Goal: Contribute content: Contribute content

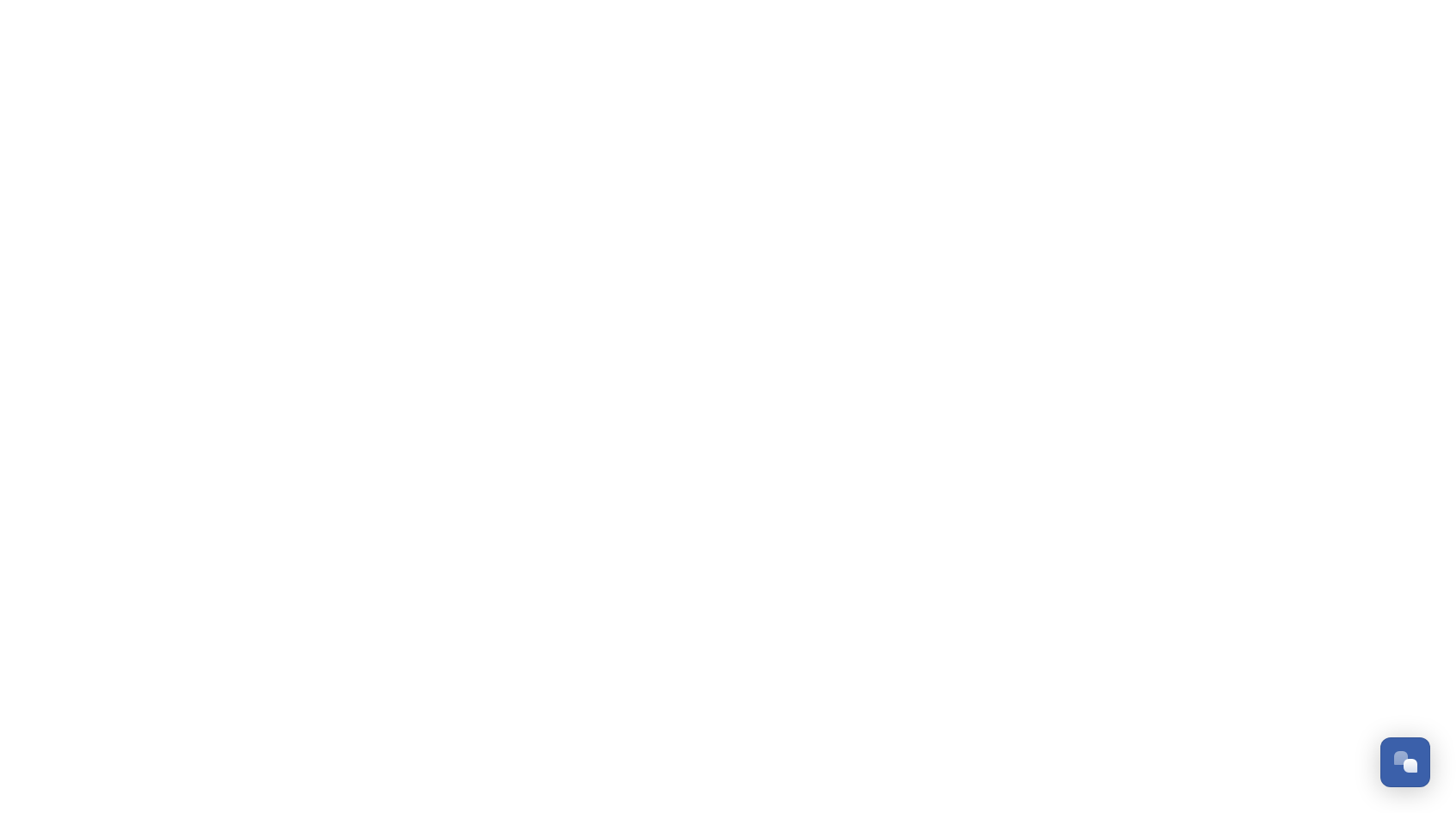
scroll to position [1211, 0]
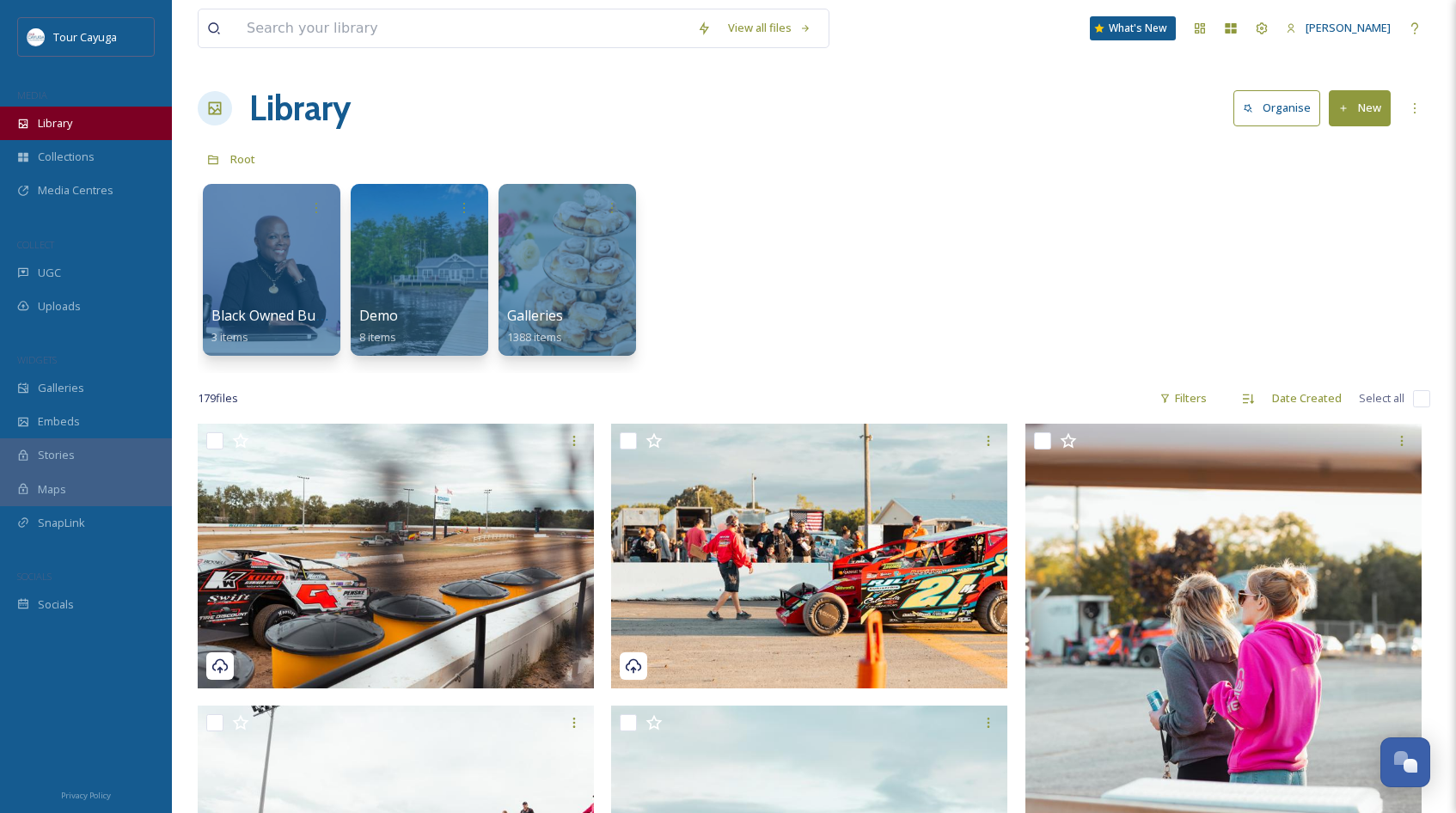
click at [50, 124] on span "Library" at bounding box center [55, 123] width 35 height 16
click at [1355, 109] on button "New" at bounding box center [1360, 107] width 62 height 35
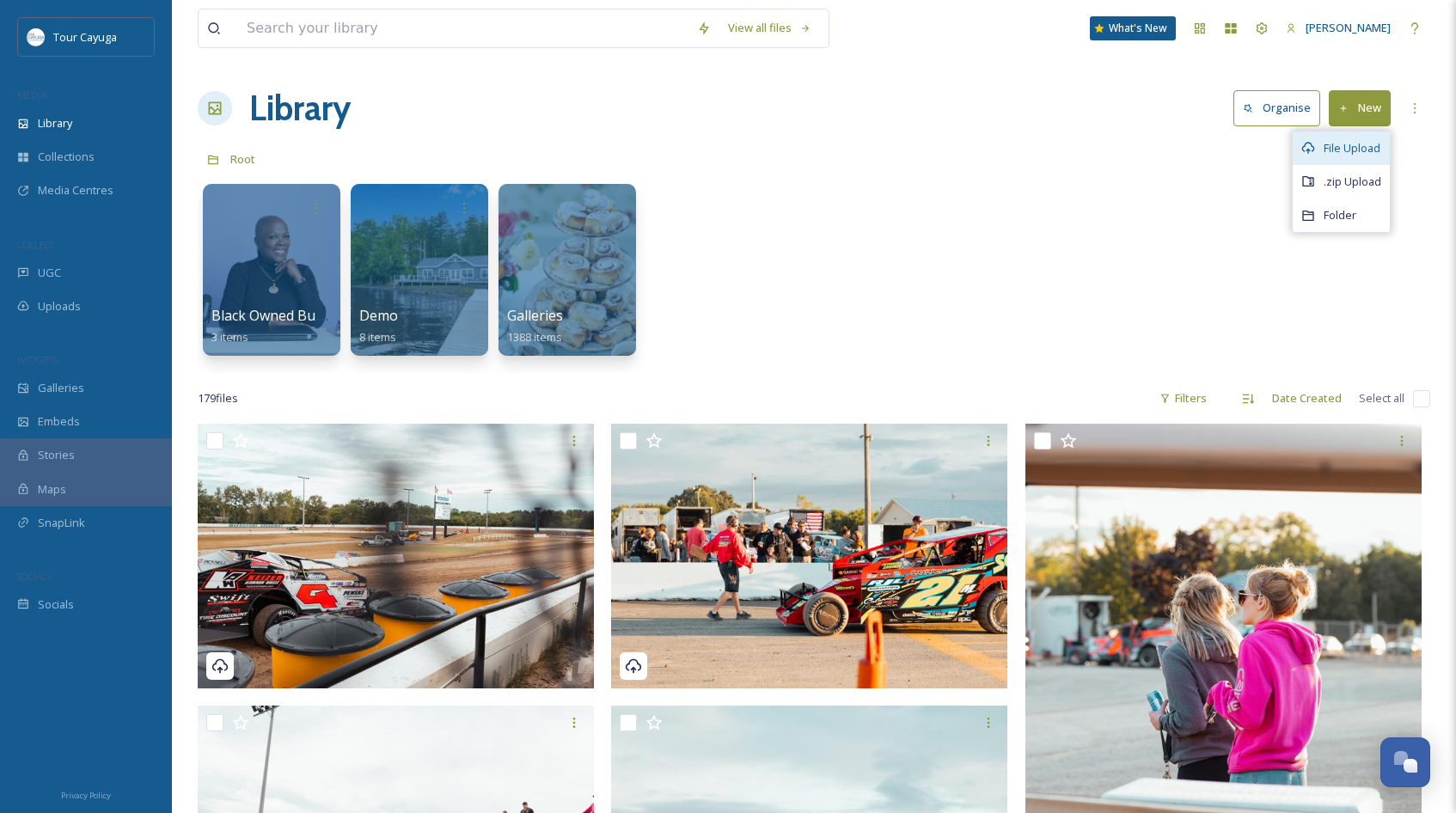
click at [1351, 149] on span "File Upload" at bounding box center [1352, 148] width 57 height 16
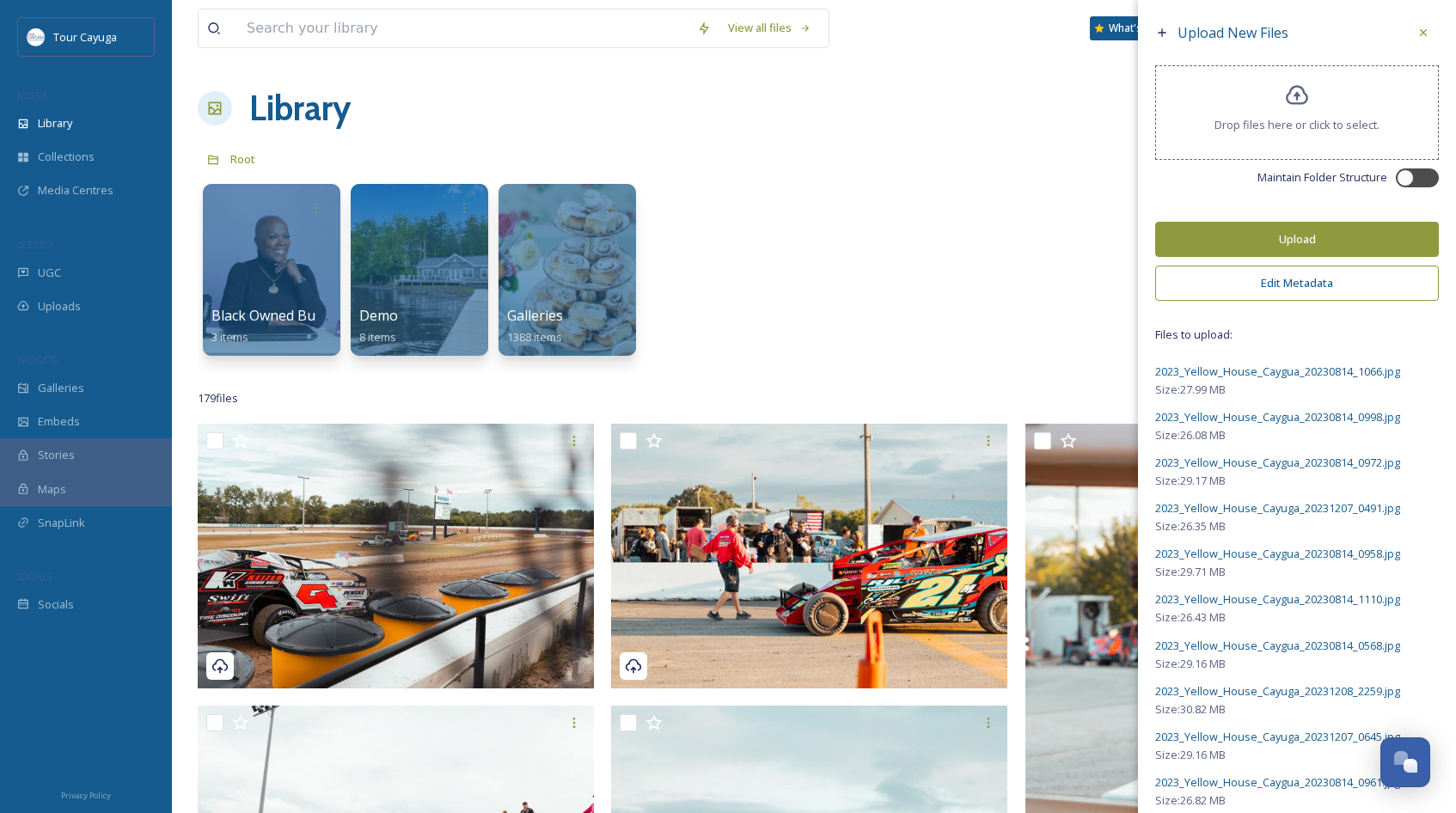
click at [1308, 253] on button "Upload" at bounding box center [1297, 239] width 284 height 35
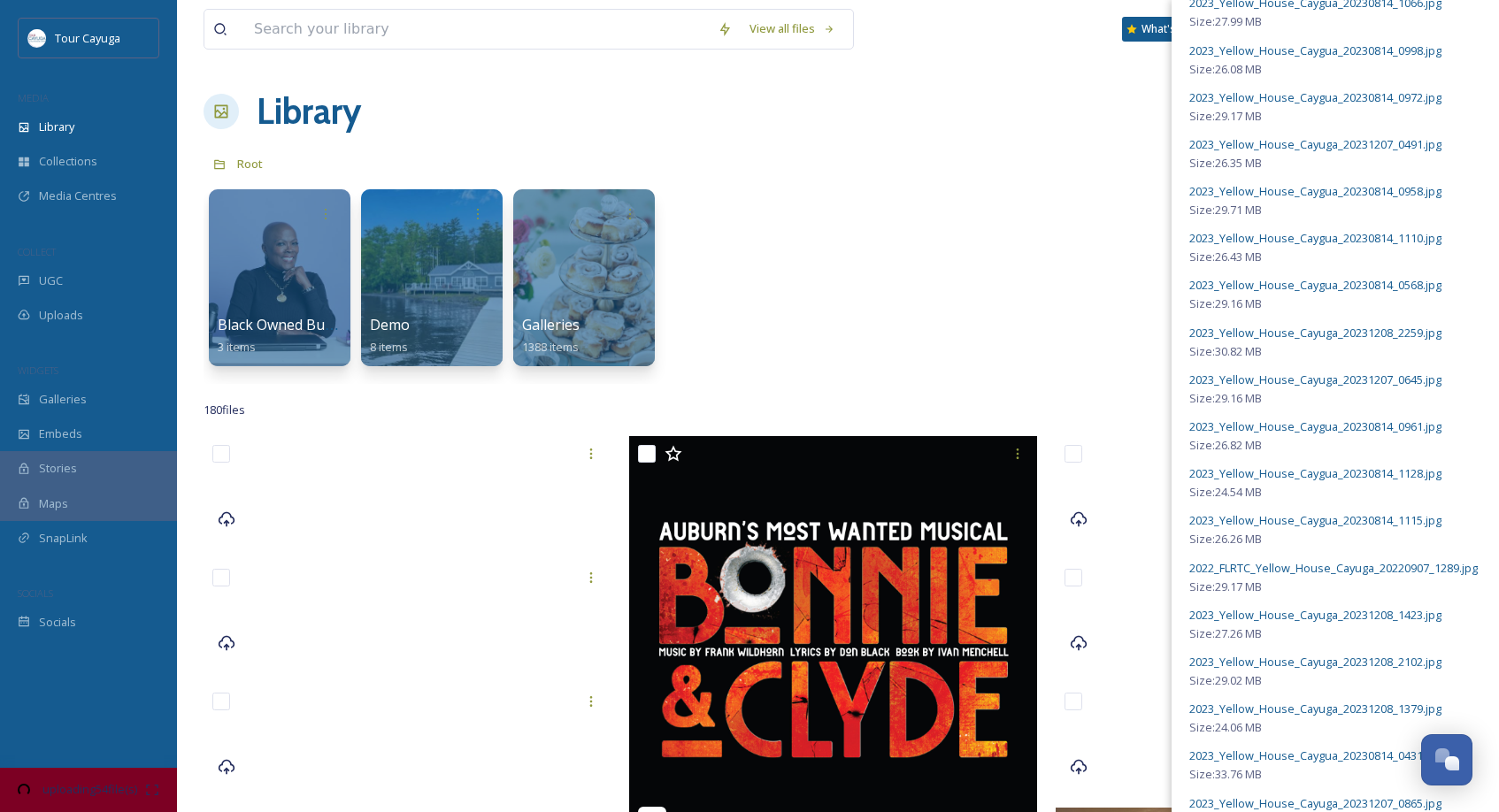
scroll to position [353, 0]
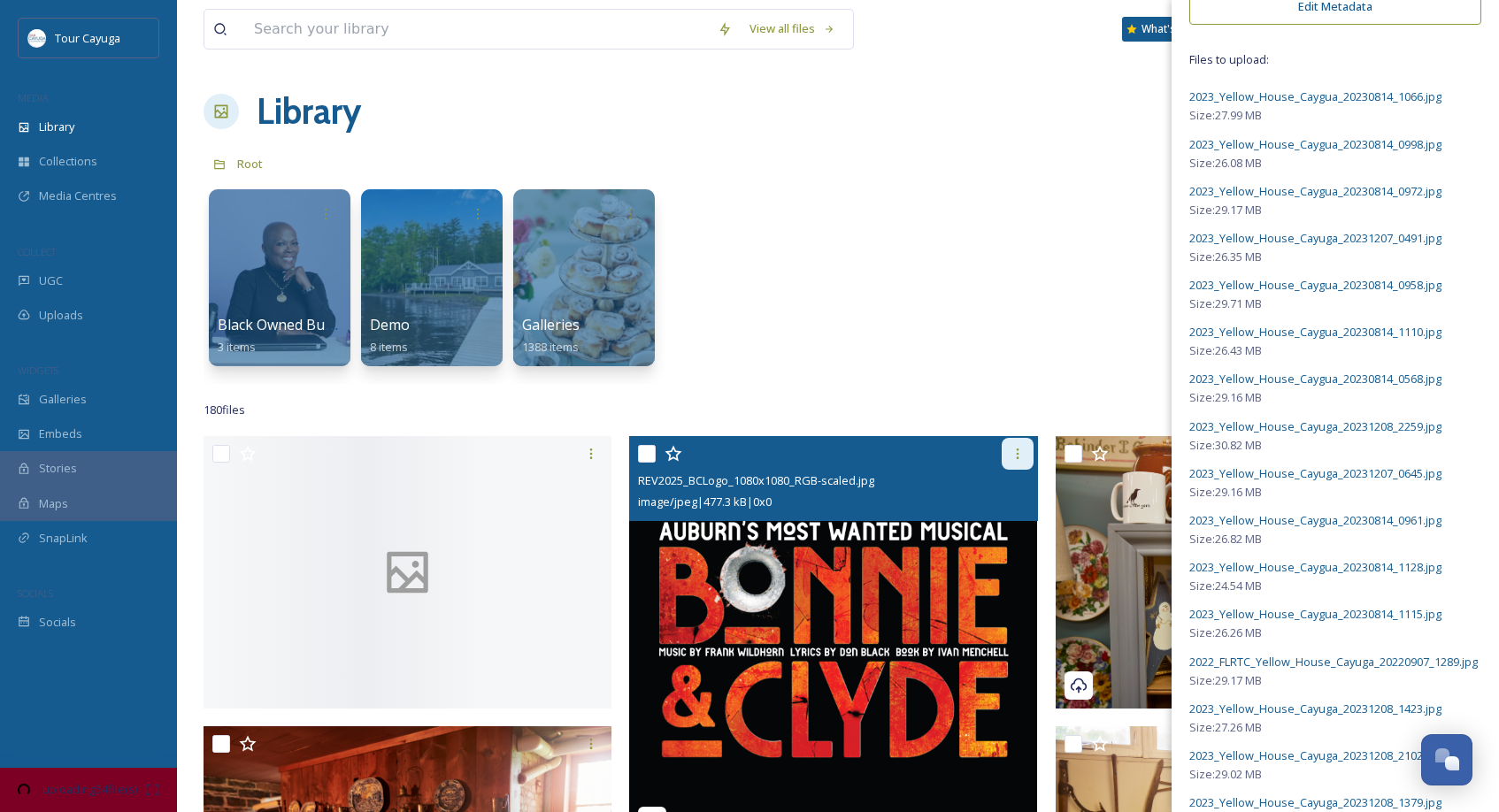
click at [1014, 456] on icon at bounding box center [1017, 454] width 14 height 14
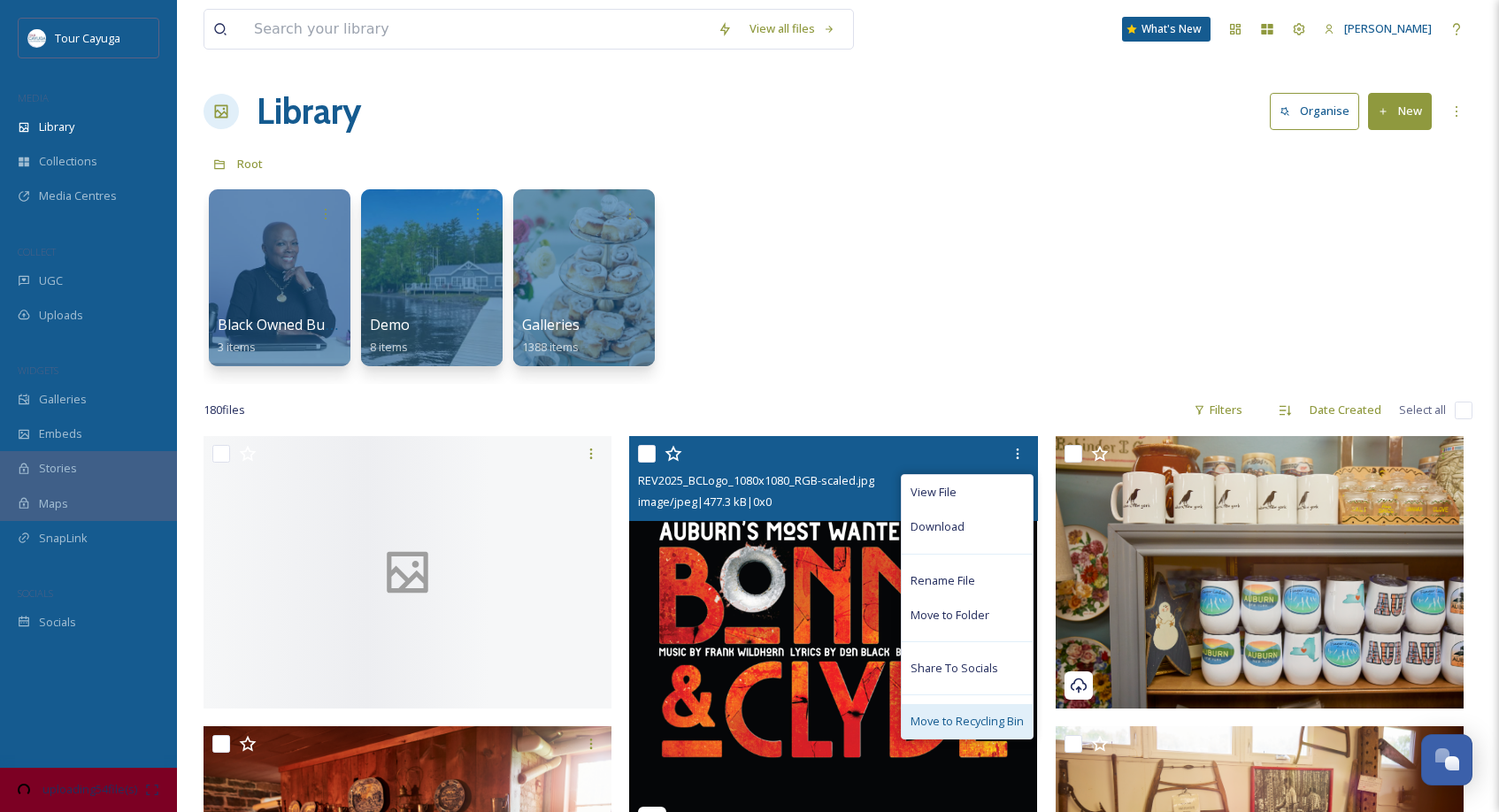
click at [953, 719] on span "Move to Recycling Bin" at bounding box center [966, 721] width 113 height 17
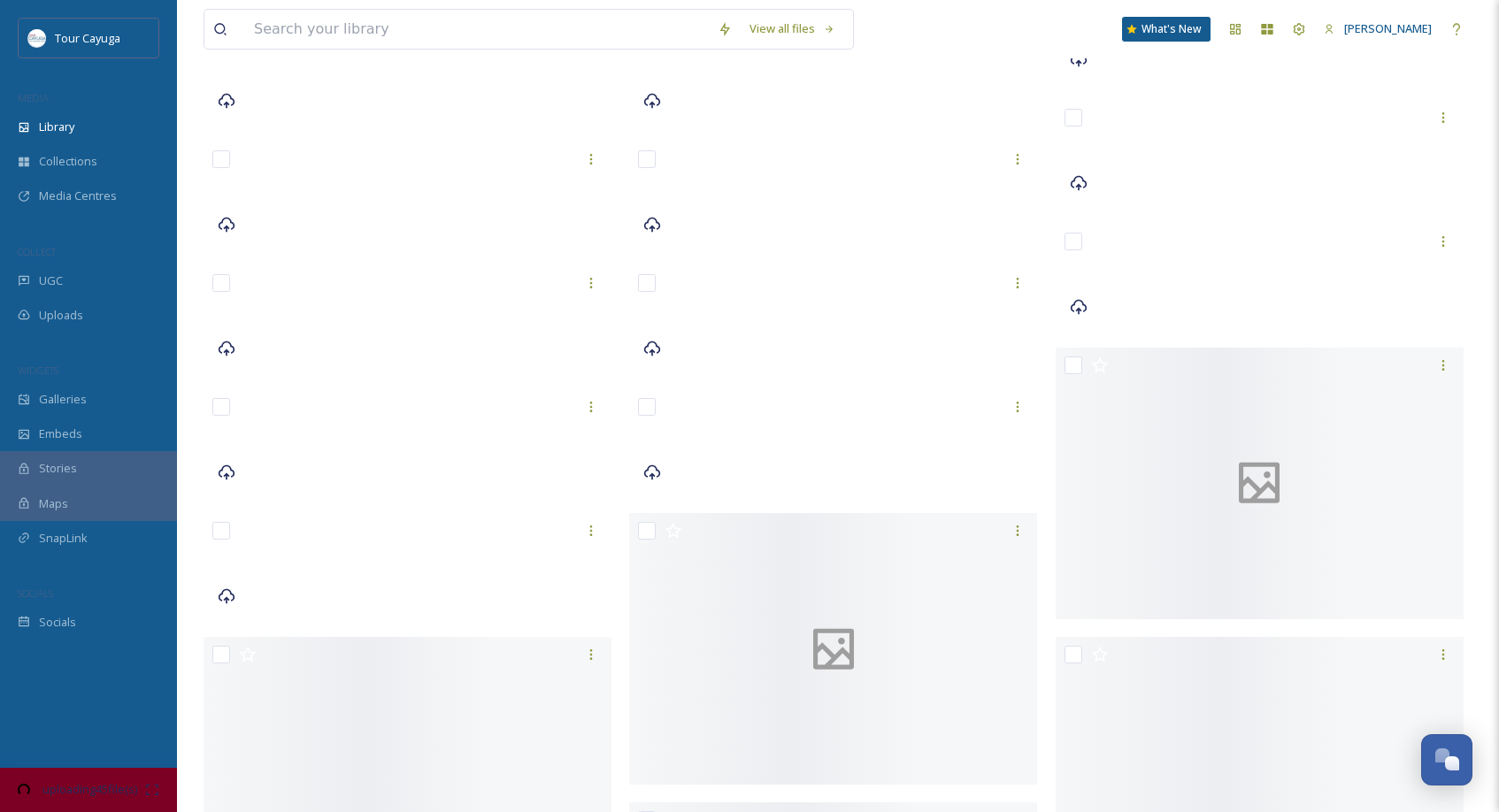
scroll to position [1248, 0]
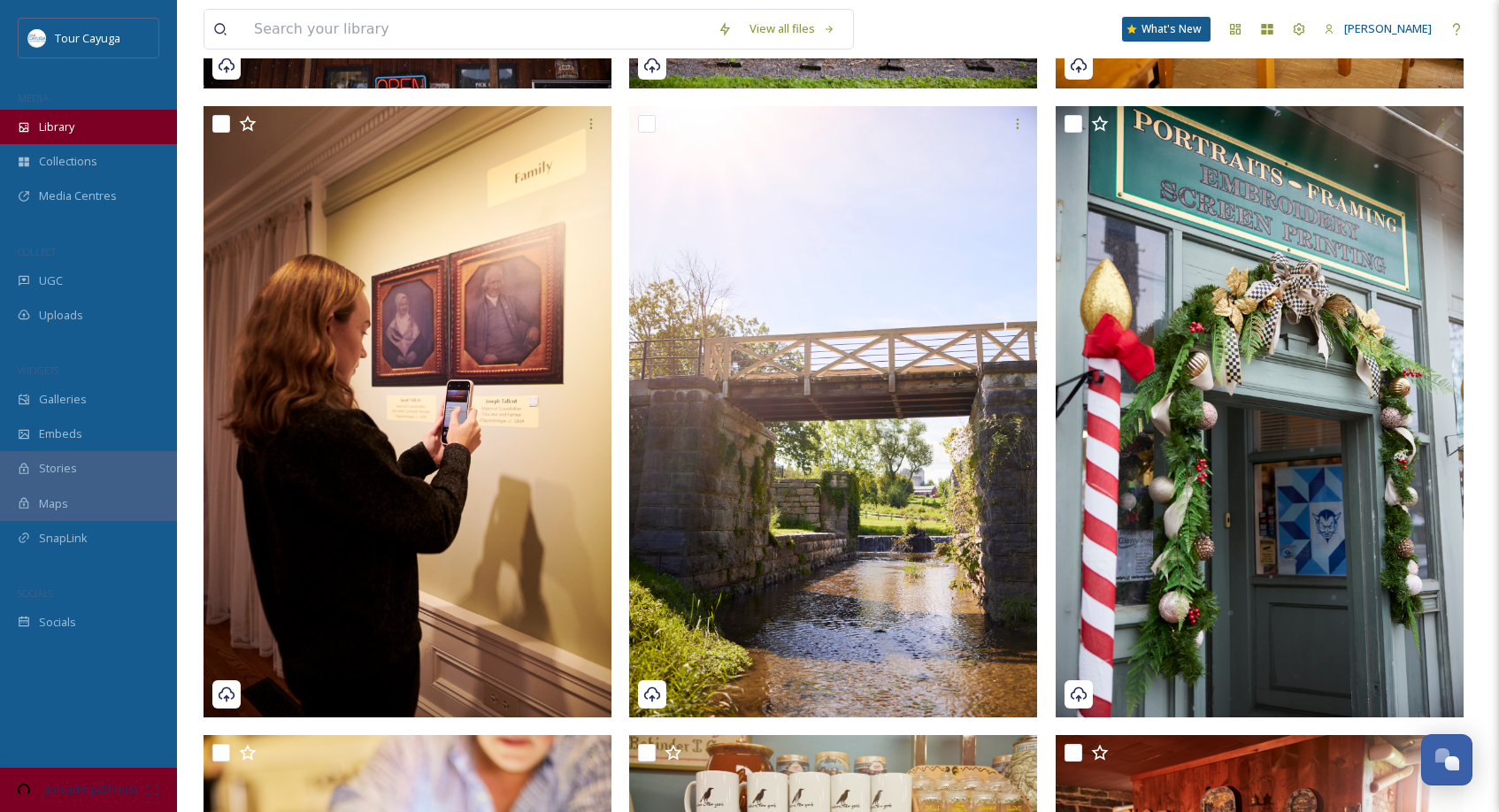
click at [51, 125] on span "Library" at bounding box center [57, 126] width 36 height 17
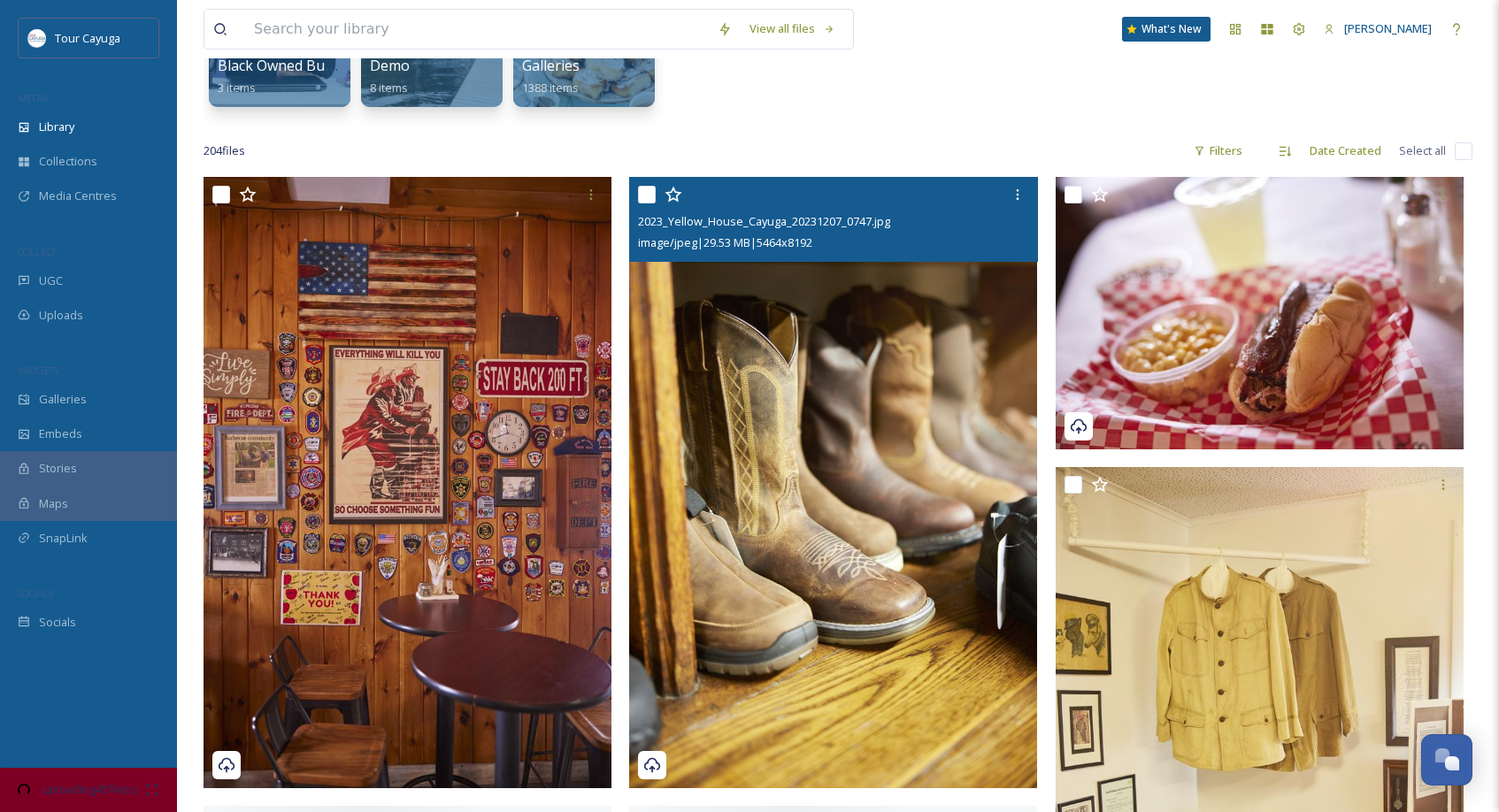
scroll to position [260, 0]
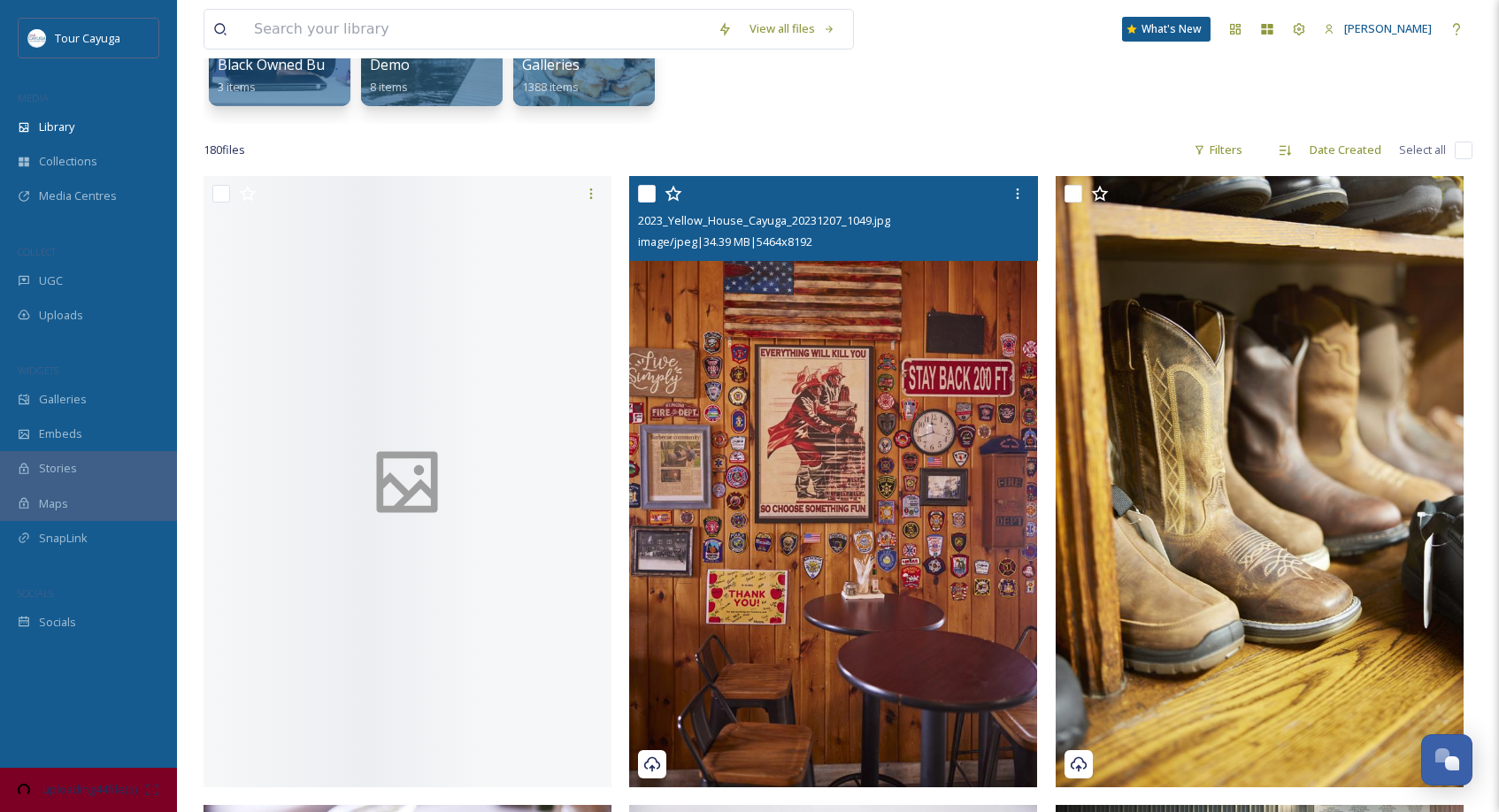
click at [774, 401] on img at bounding box center [833, 482] width 408 height 611
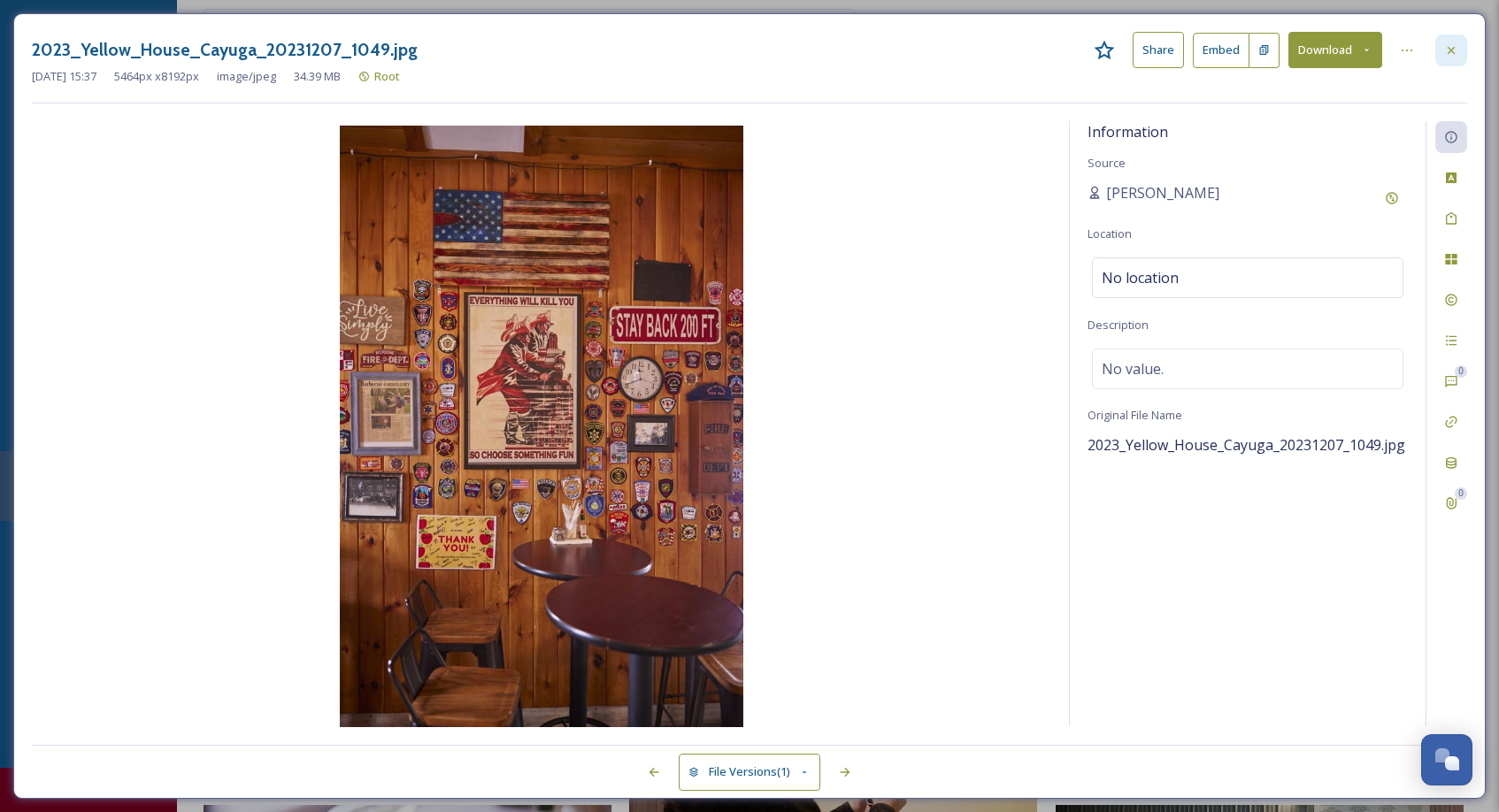
click at [1454, 41] on div at bounding box center [1451, 51] width 32 height 32
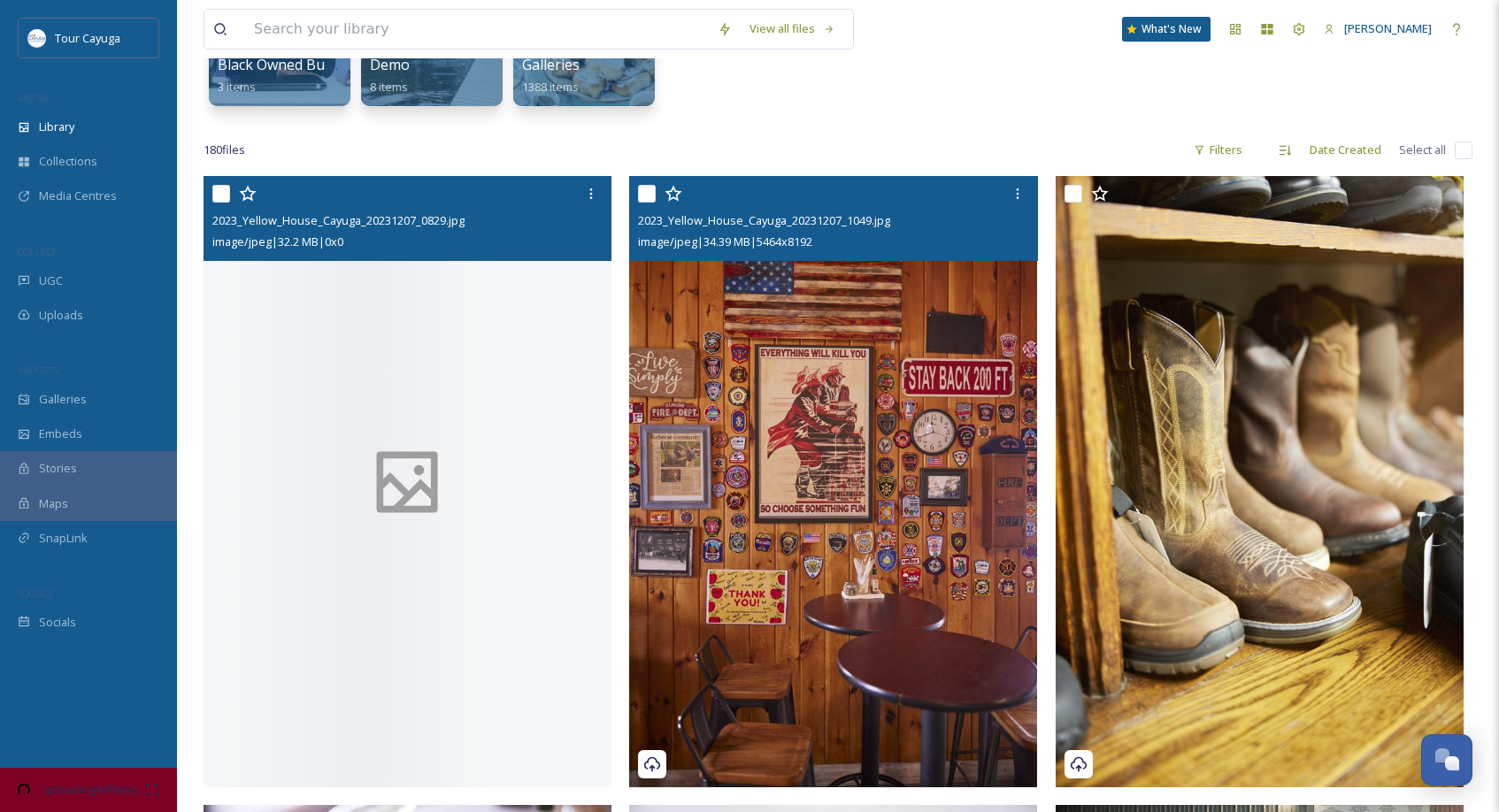
click at [1241, 291] on img at bounding box center [1259, 482] width 408 height 611
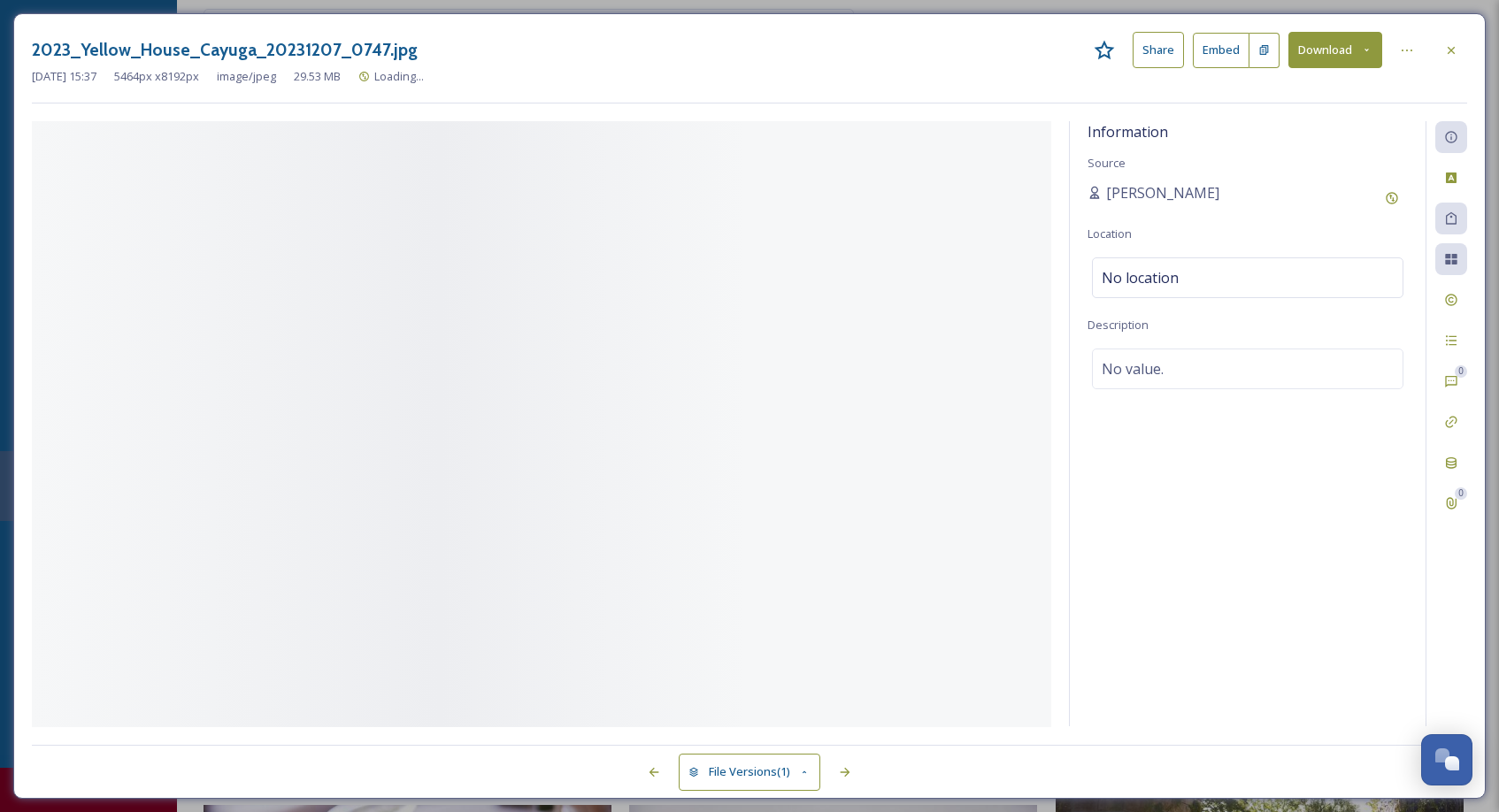
click at [1241, 291] on div "No location" at bounding box center [1248, 278] width 312 height 41
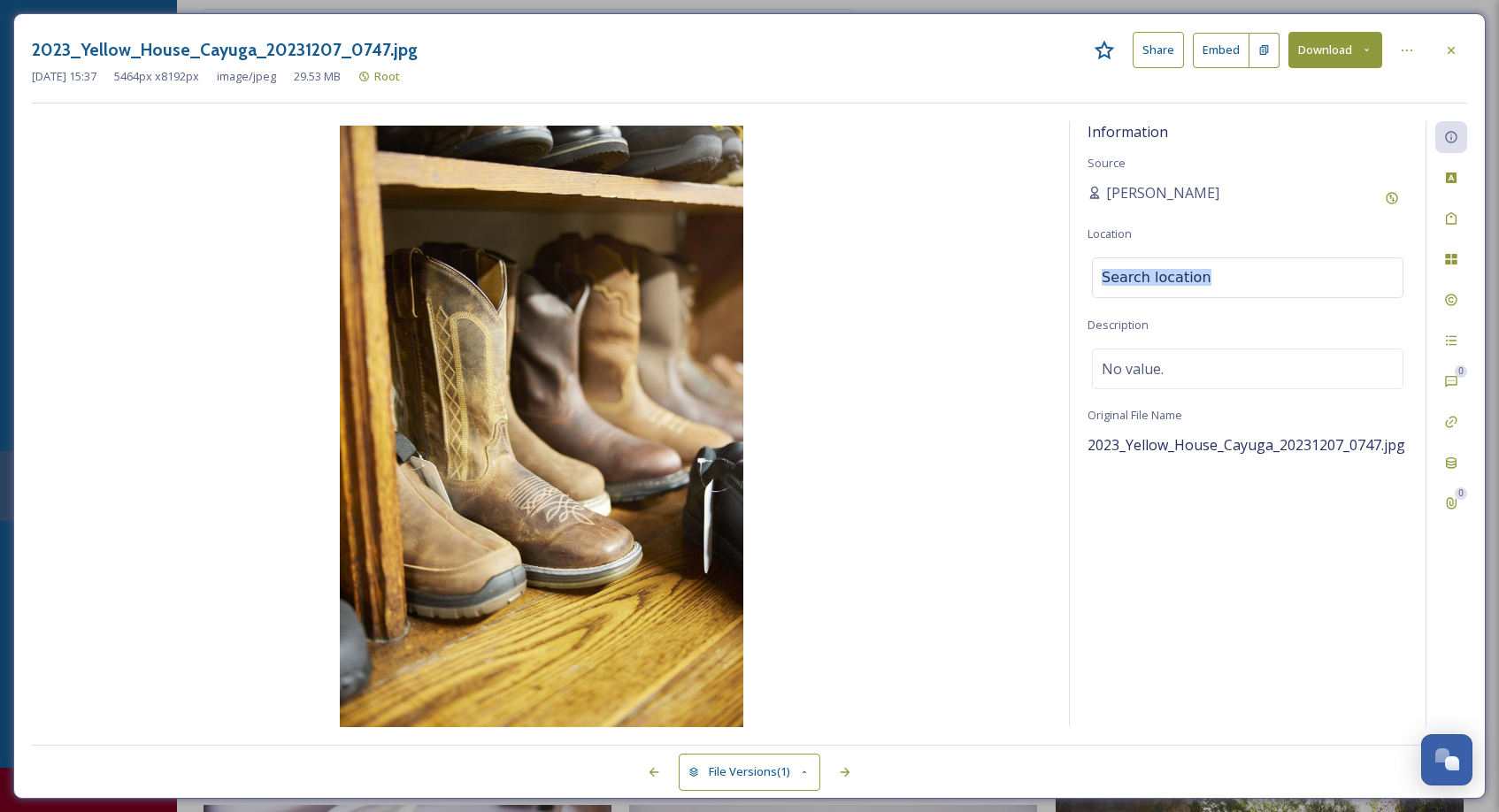
click at [1191, 268] on input at bounding box center [1248, 278] width 310 height 39
type input "Mitchells Western"
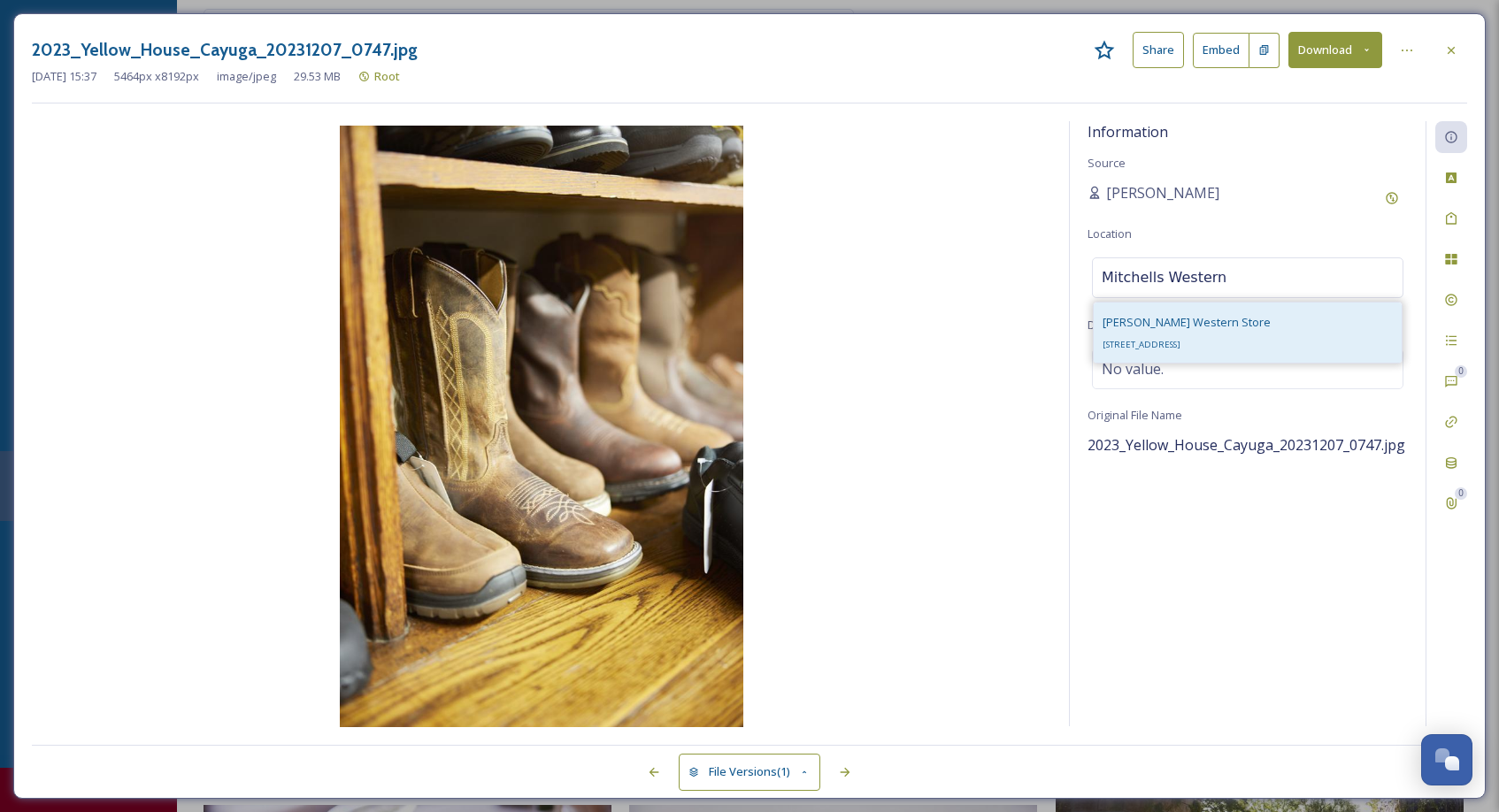
click at [1153, 332] on div "[PERSON_NAME] Western Store [STREET_ADDRESS]" at bounding box center [1186, 333] width 168 height 43
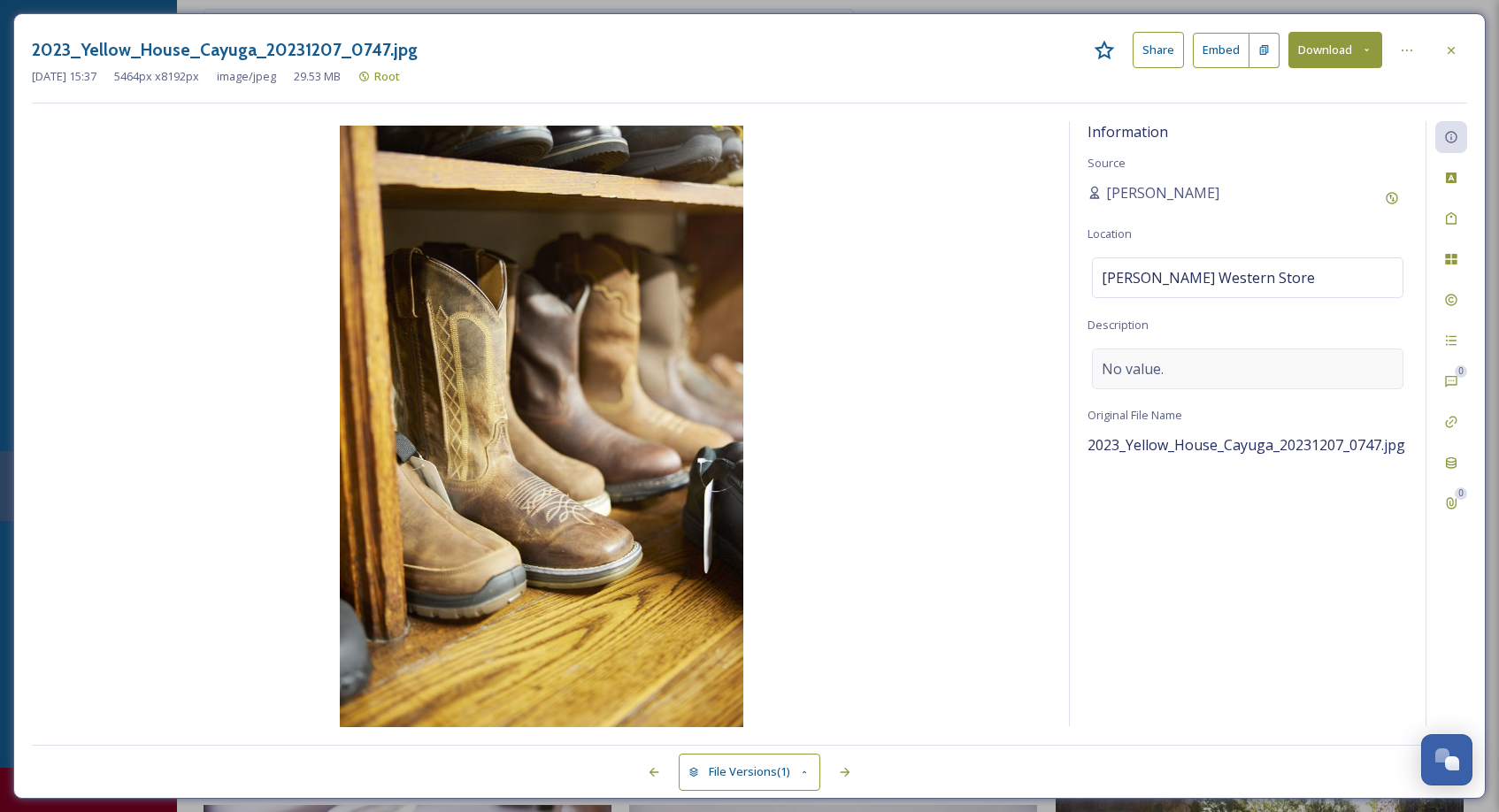
click at [1214, 366] on div "No value." at bounding box center [1248, 369] width 312 height 41
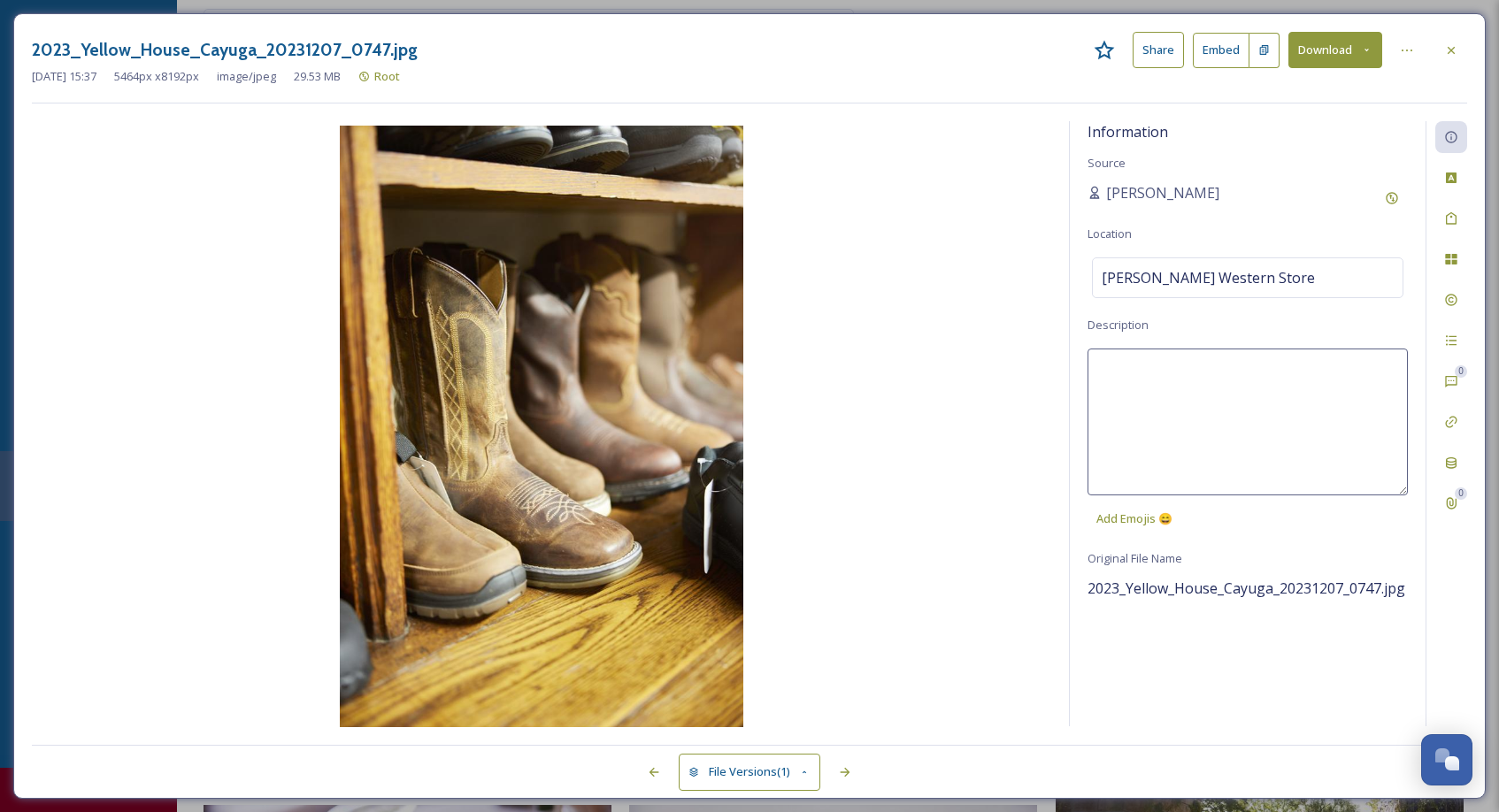
click at [1186, 370] on textarea at bounding box center [1248, 421] width 321 height 147
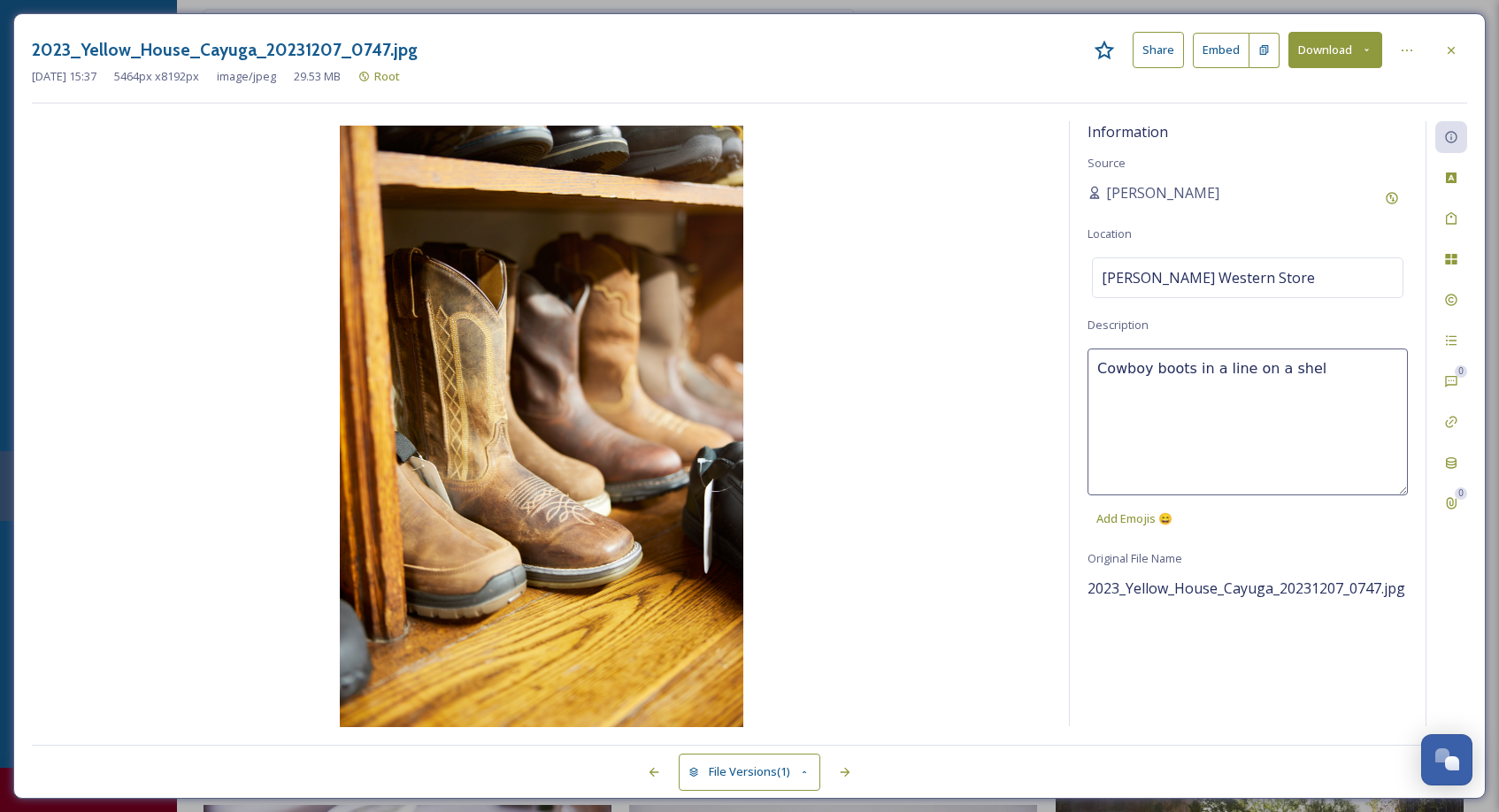
type textarea "Cowboy boots in a line on a shelf"
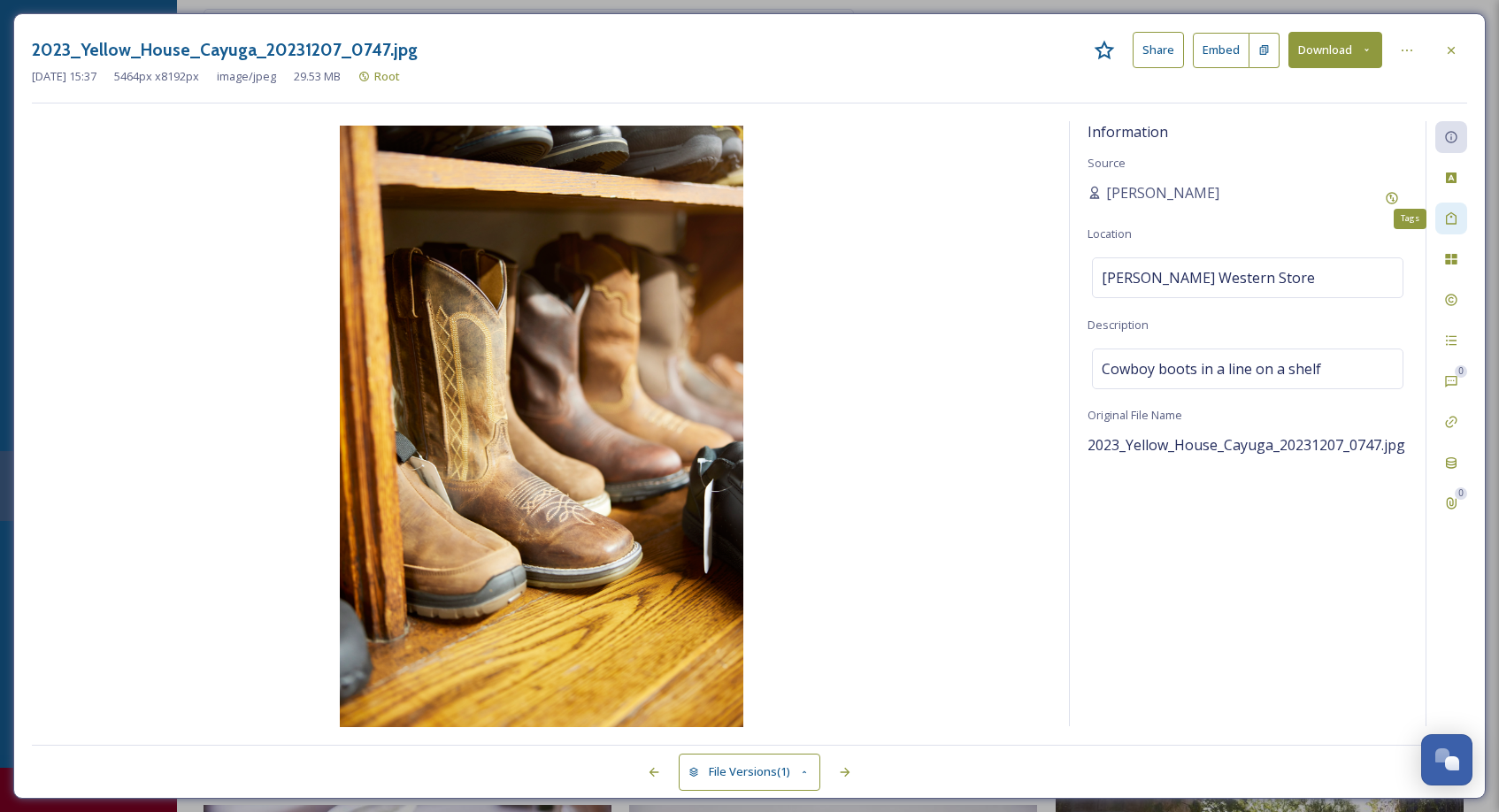
click at [1453, 219] on icon at bounding box center [1451, 218] width 14 height 14
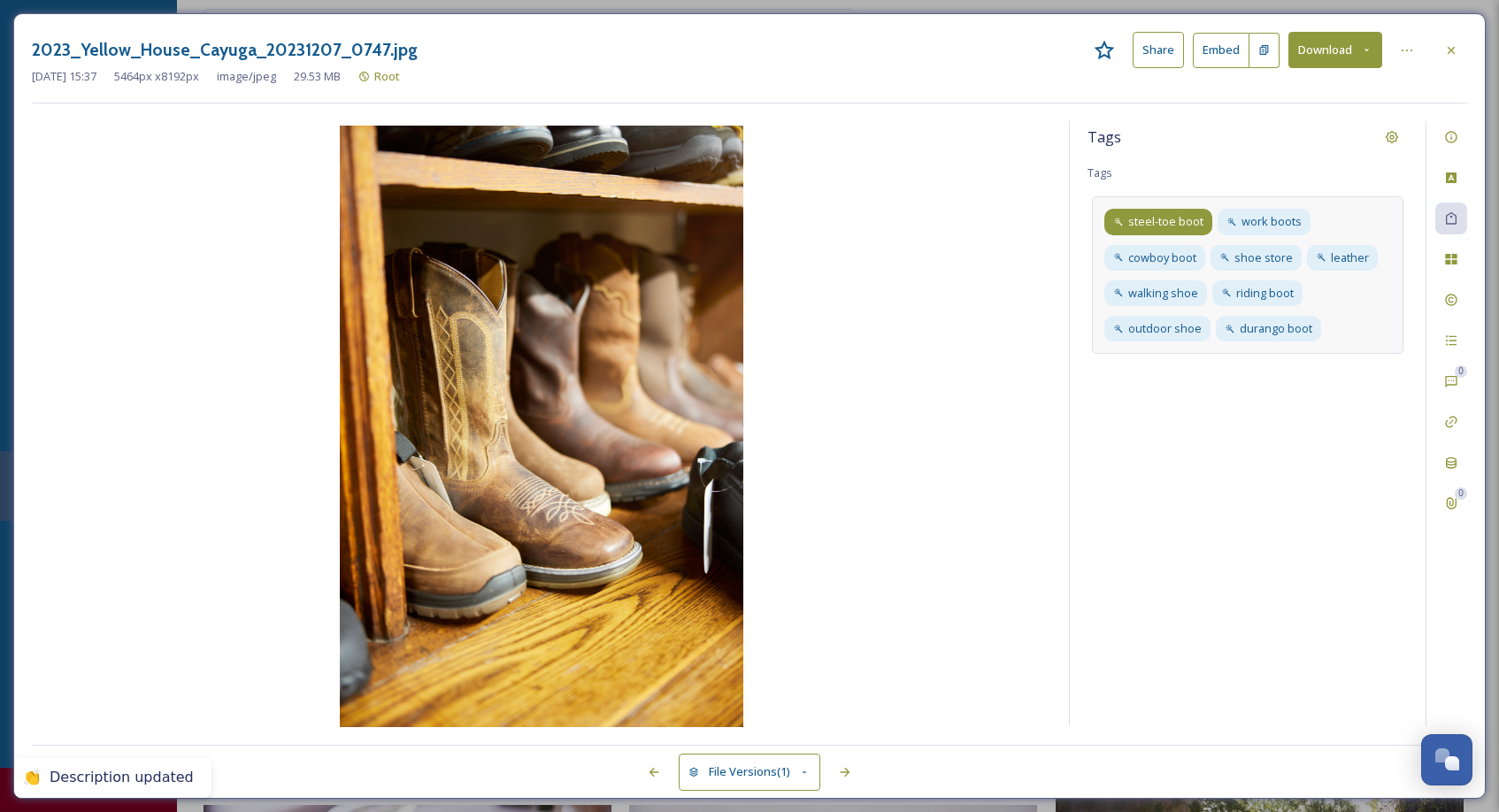
click at [1115, 218] on icon at bounding box center [1118, 222] width 11 height 11
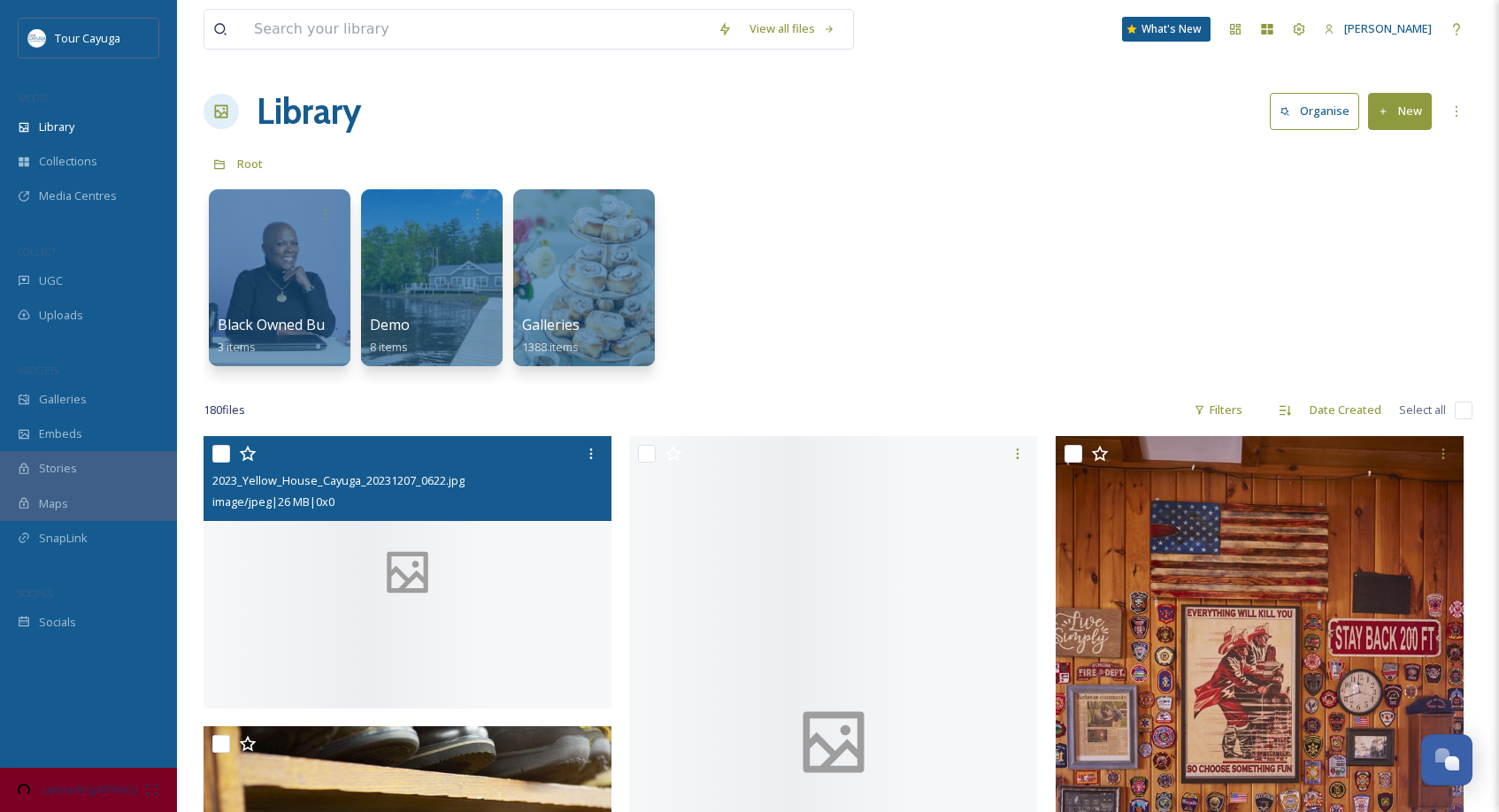
click at [460, 556] on div at bounding box center [407, 572] width 408 height 272
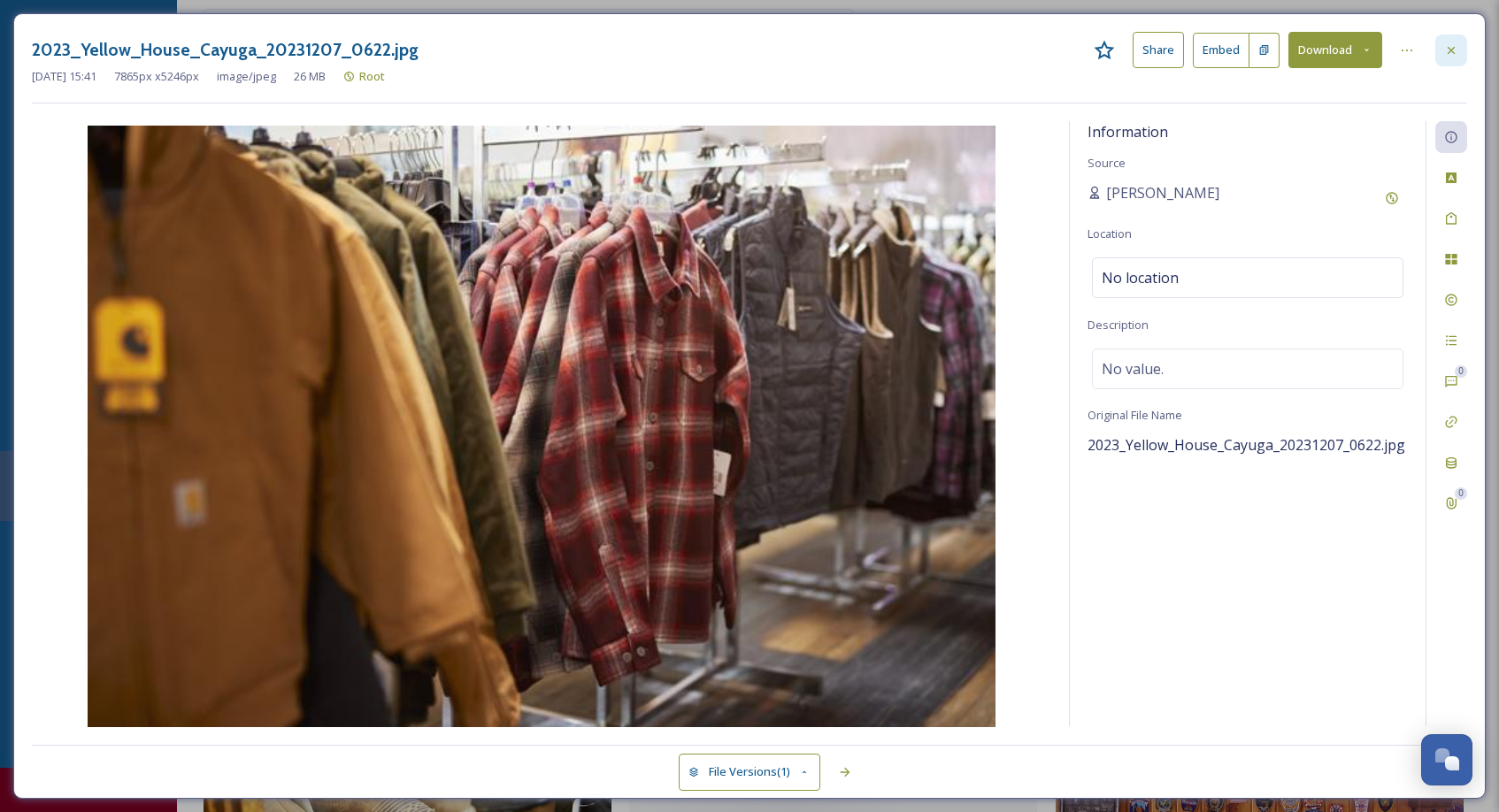
click at [1451, 45] on icon at bounding box center [1451, 51] width 14 height 14
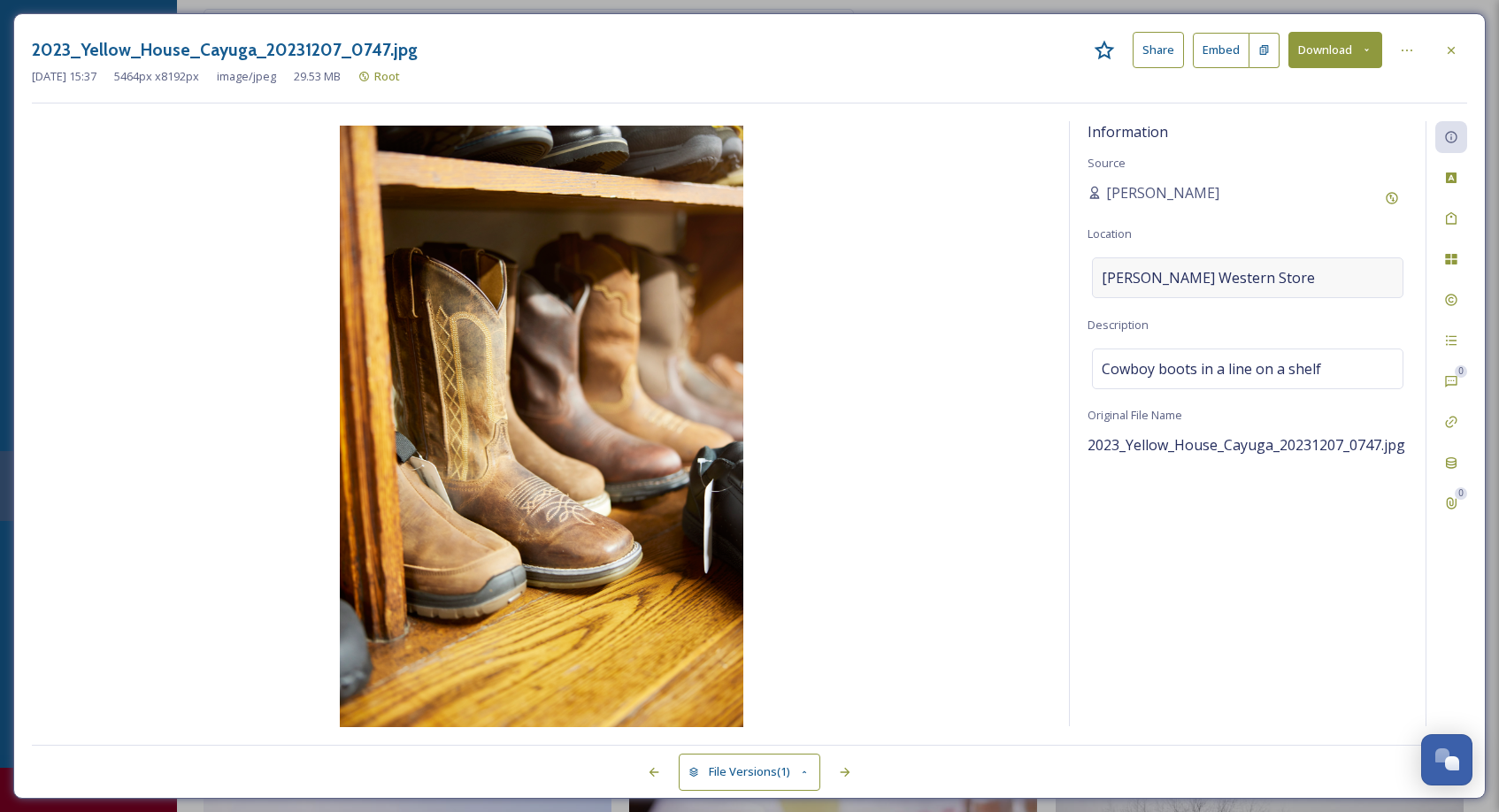
click at [1303, 264] on div "[PERSON_NAME] Western Store" at bounding box center [1248, 278] width 312 height 41
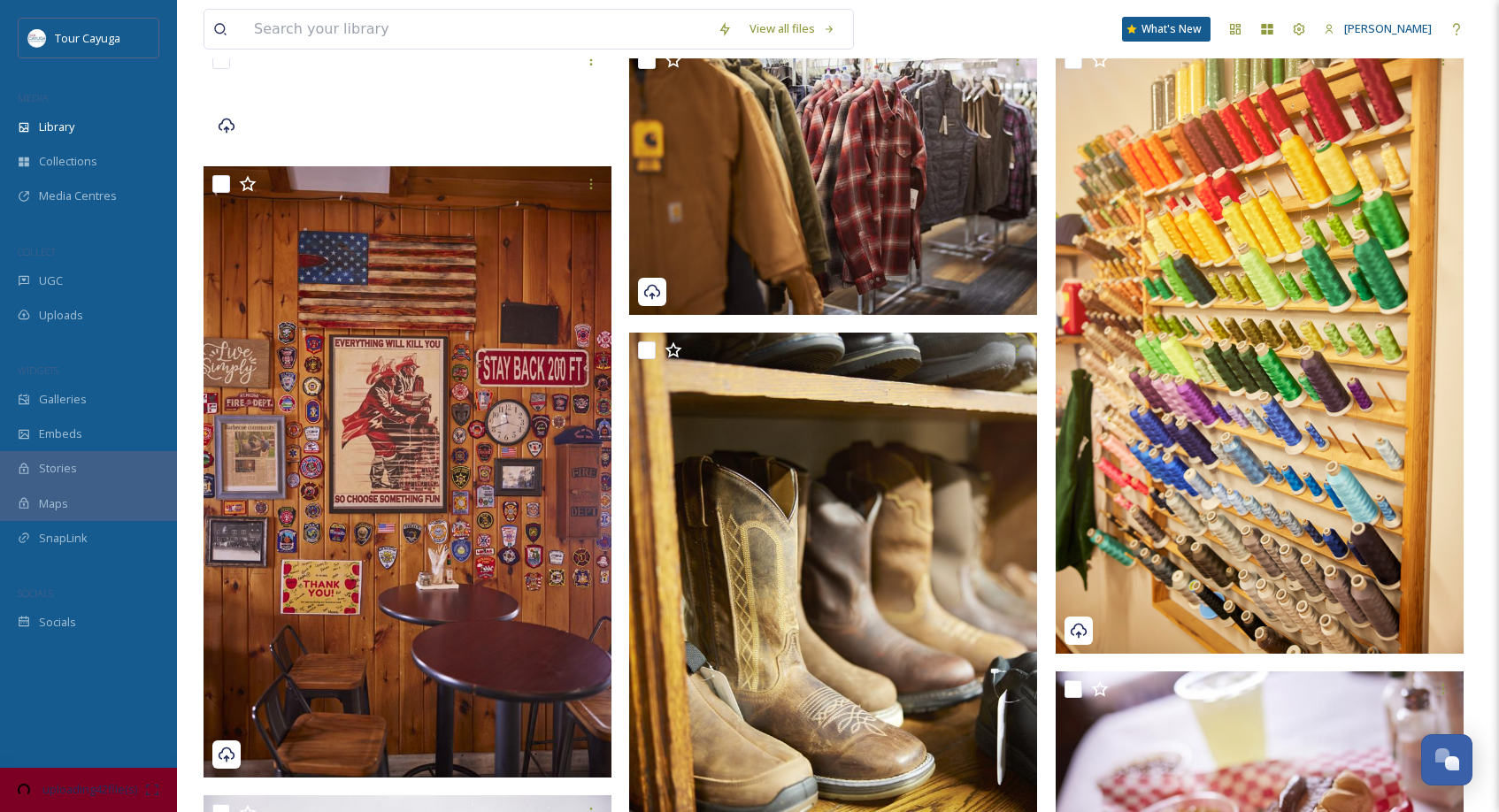
scroll to position [445, 0]
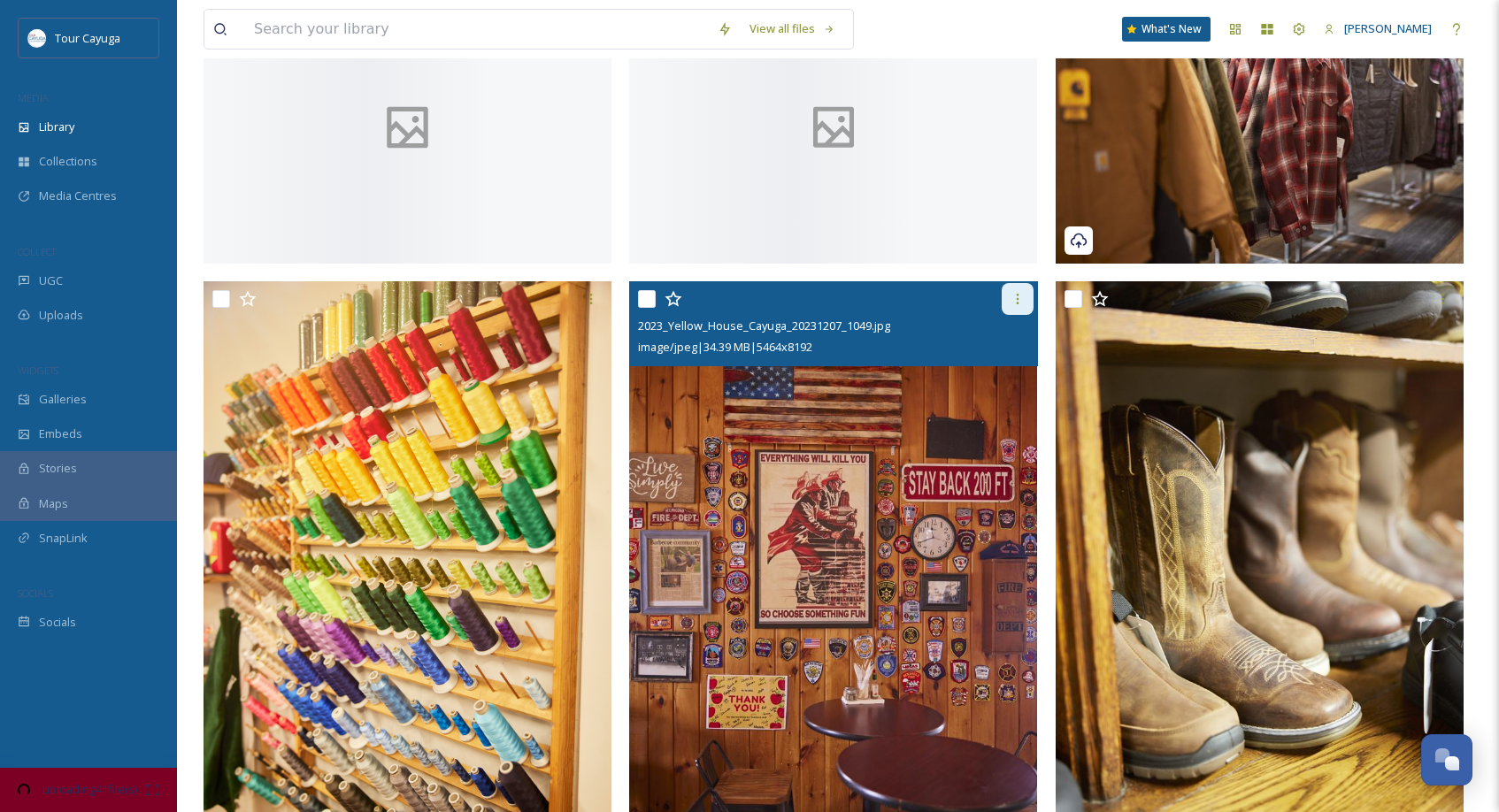
click at [1020, 294] on icon at bounding box center [1017, 299] width 14 height 14
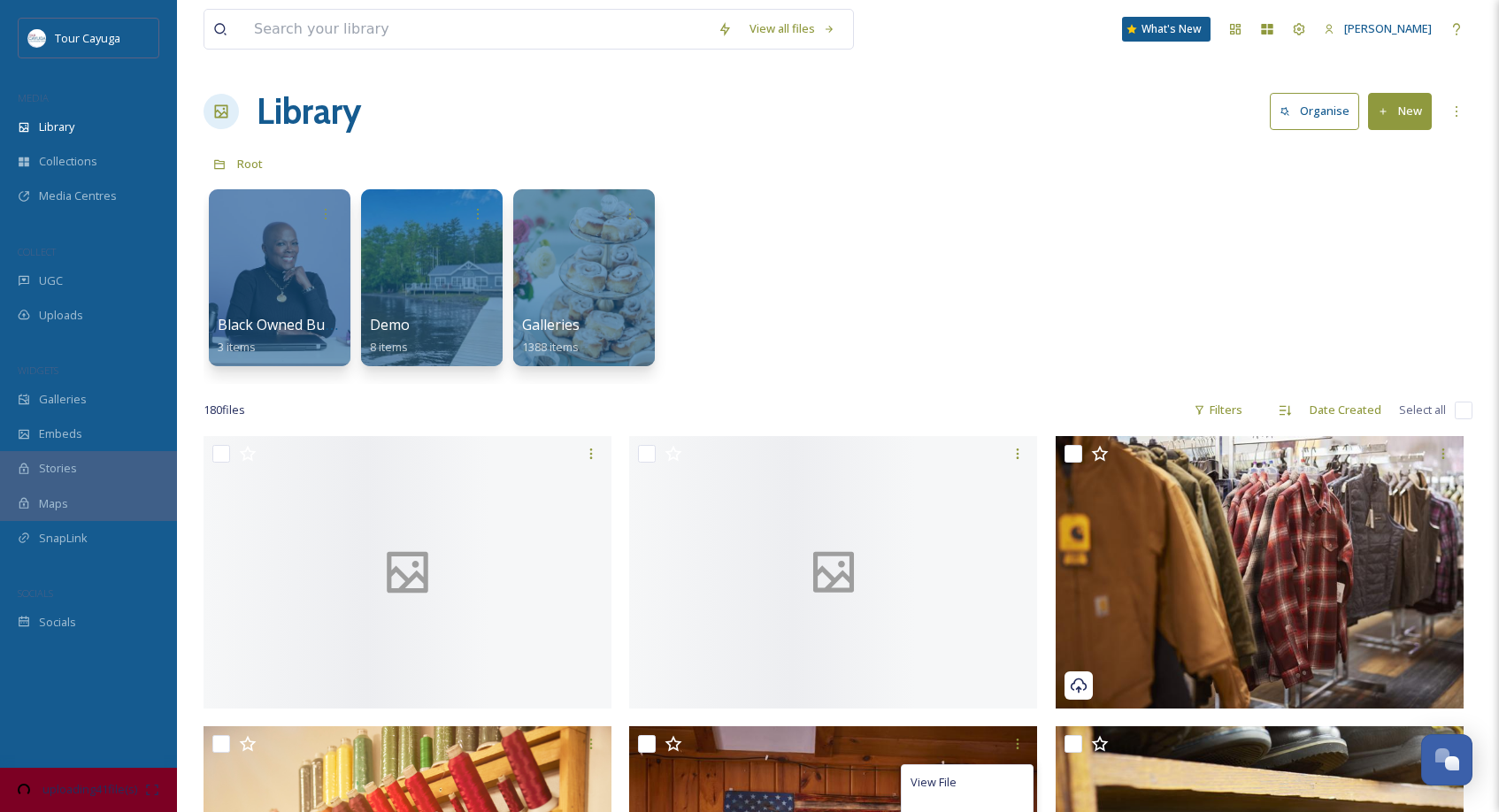
scroll to position [0, 0]
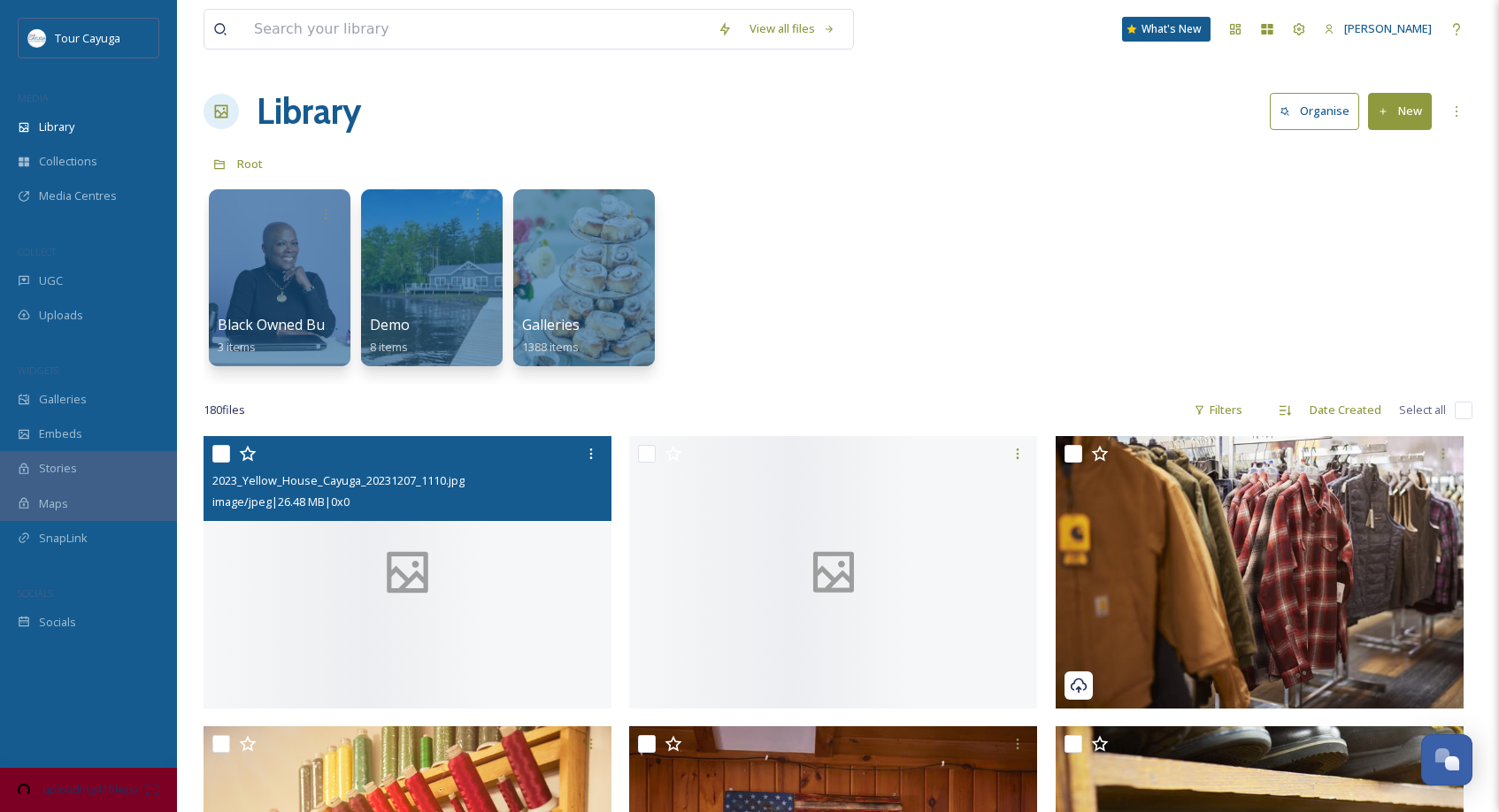
click at [216, 450] on input "checkbox" at bounding box center [221, 454] width 18 height 18
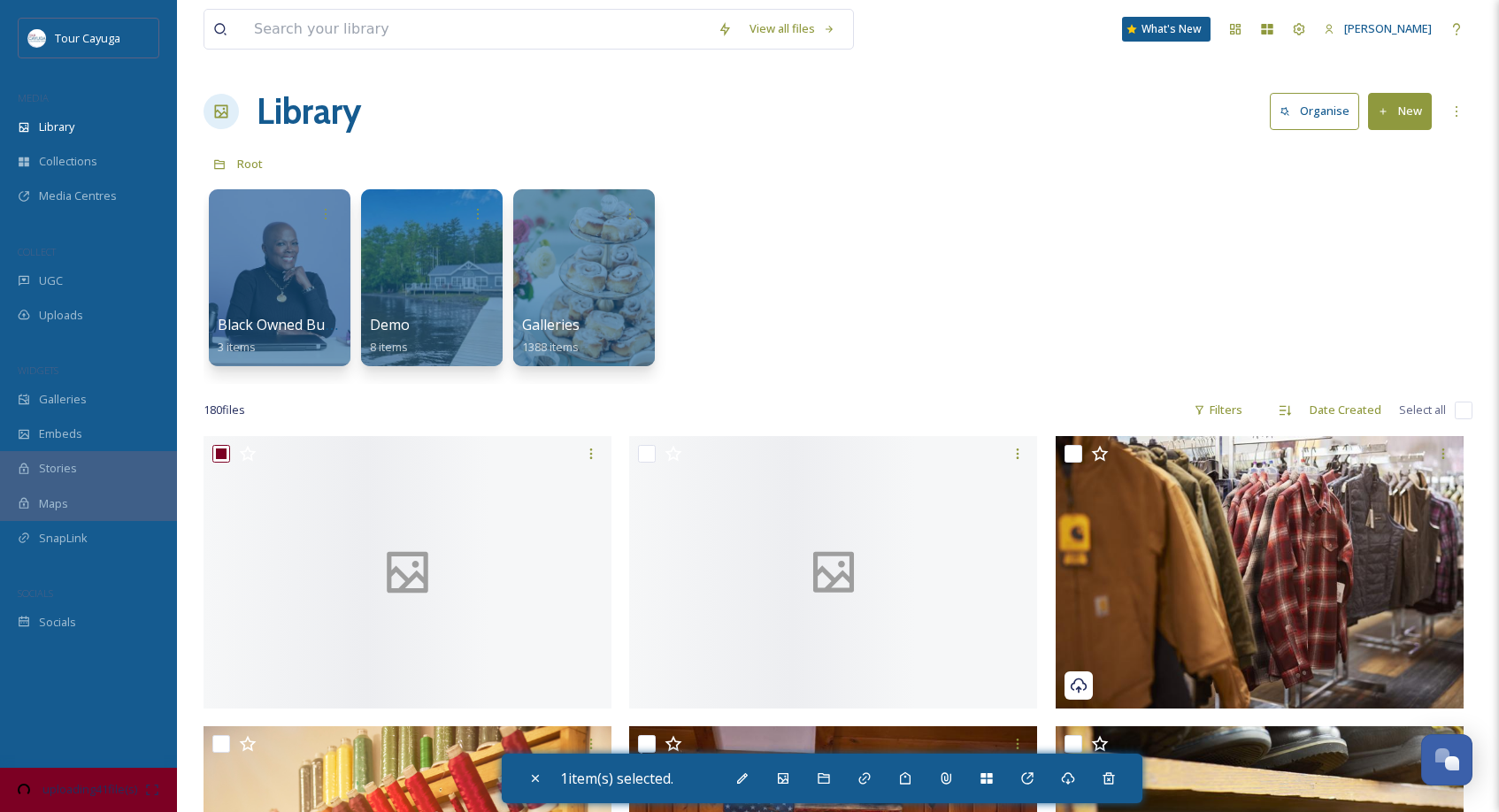
click at [865, 293] on div "Black Owned Businesses 3 items Demo 8 items Galleries 1388 items" at bounding box center [837, 282] width 1268 height 203
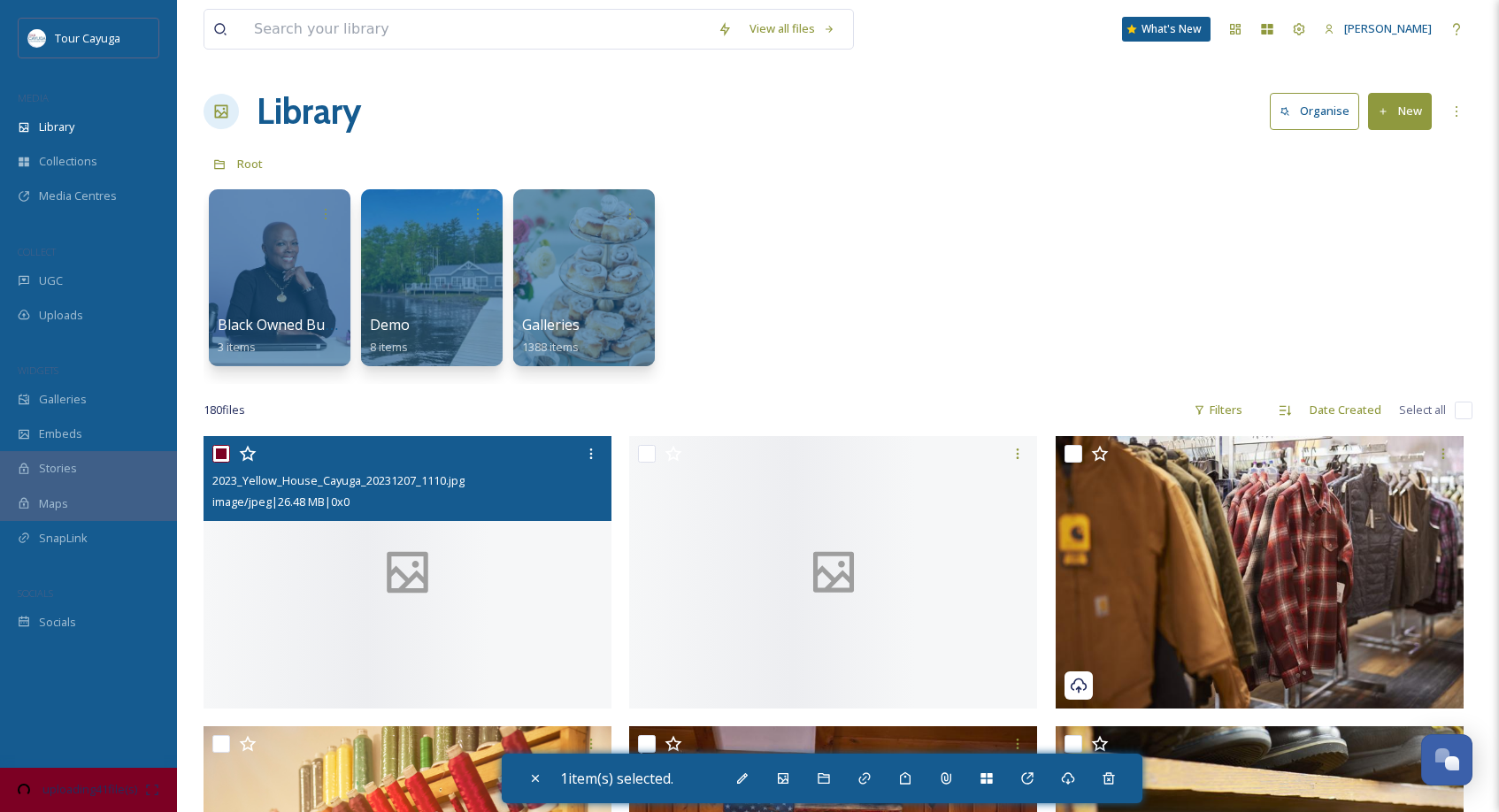
click at [219, 451] on input "checkbox" at bounding box center [221, 454] width 18 height 18
checkbox input "false"
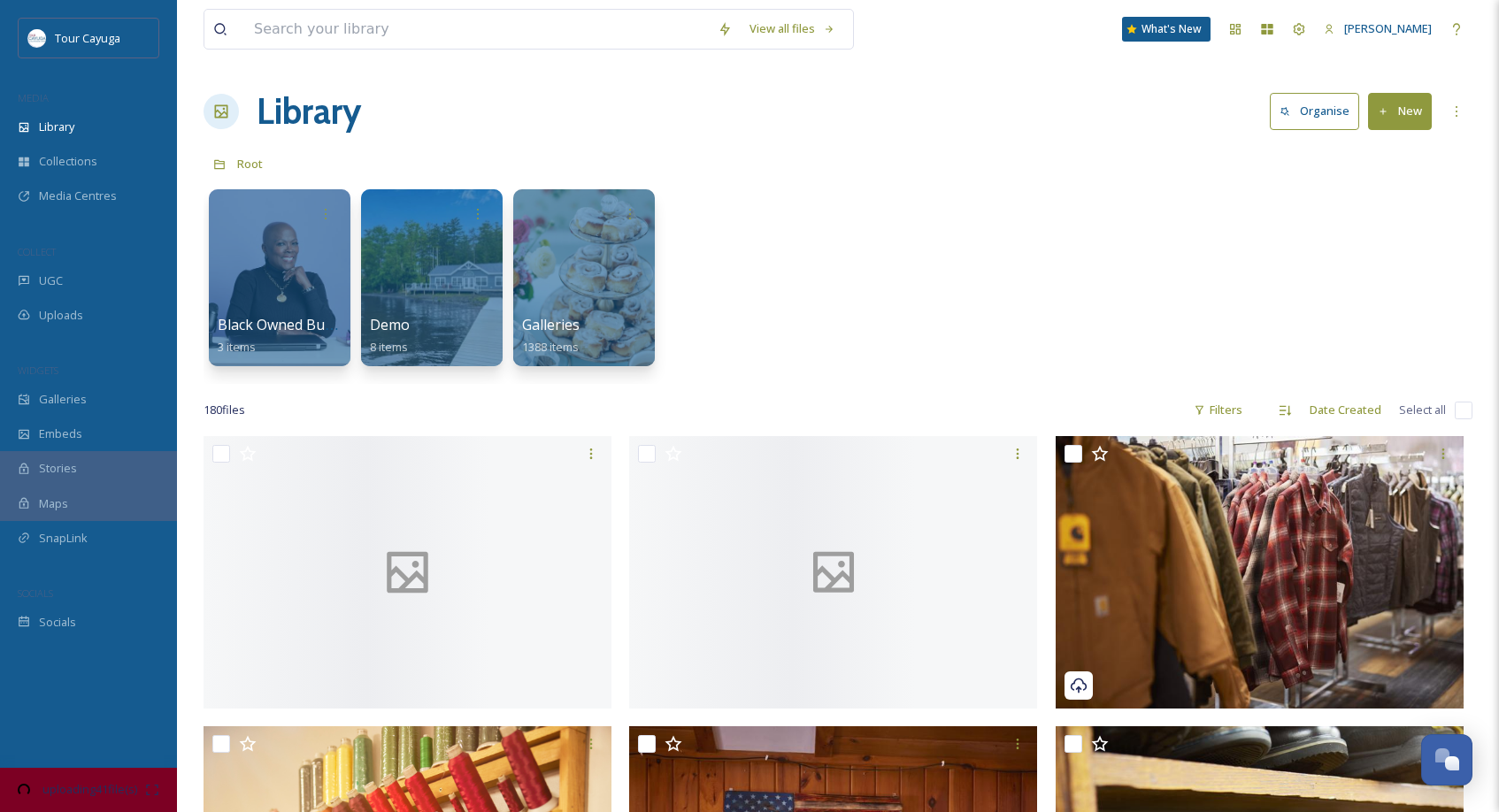
click at [812, 253] on div "Black Owned Businesses 3 items Demo 8 items Galleries 1388 items" at bounding box center [837, 282] width 1268 height 203
